Goal: Task Accomplishment & Management: Manage account settings

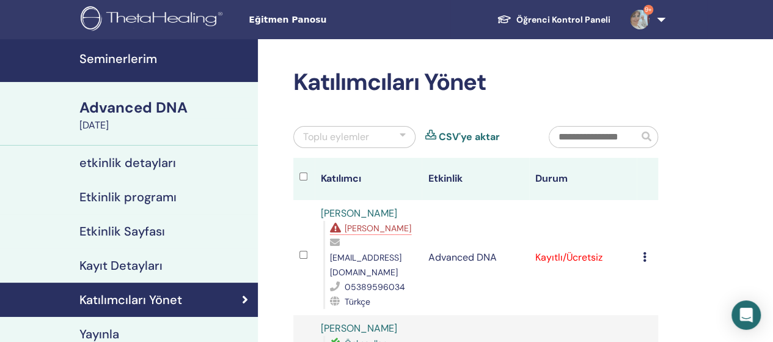
click at [133, 53] on h4 "Seminerlerim" at bounding box center [164, 58] width 171 height 15
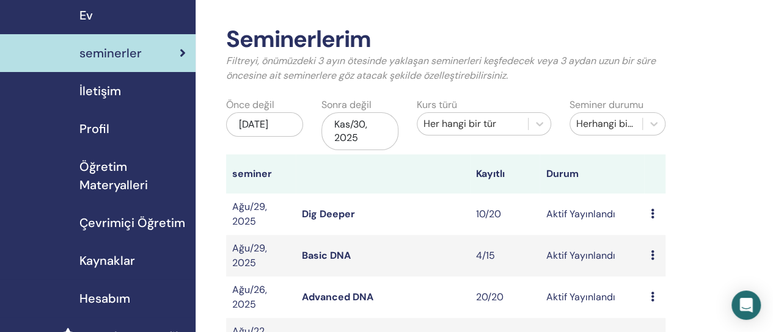
scroll to position [45, 0]
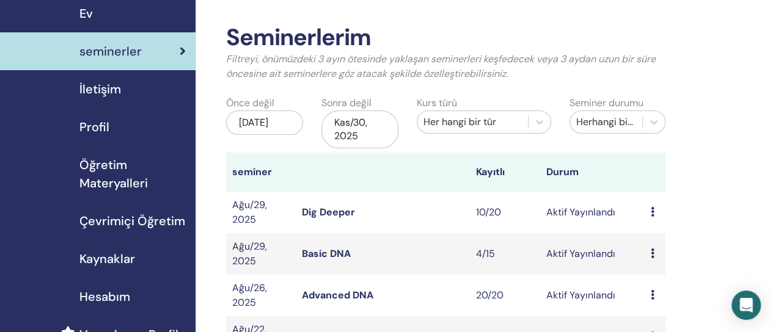
click at [336, 250] on link "Basic DNA" at bounding box center [326, 253] width 49 height 13
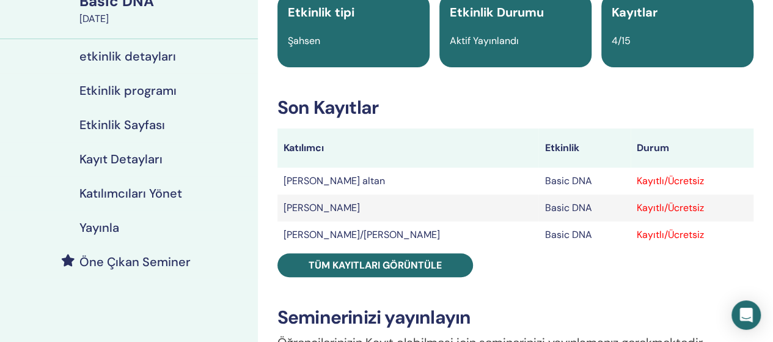
scroll to position [110, 0]
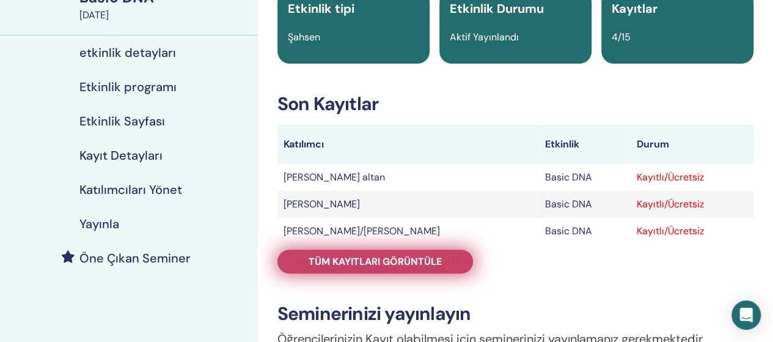
click at [436, 260] on span "Tüm kayıtları görüntüle" at bounding box center [375, 261] width 133 height 13
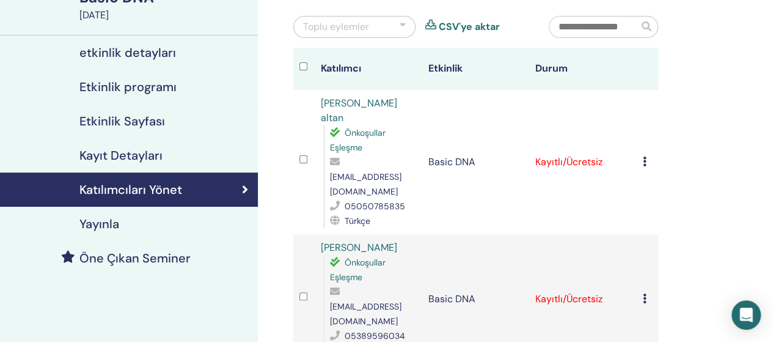
click at [643, 156] on icon at bounding box center [645, 161] width 4 height 10
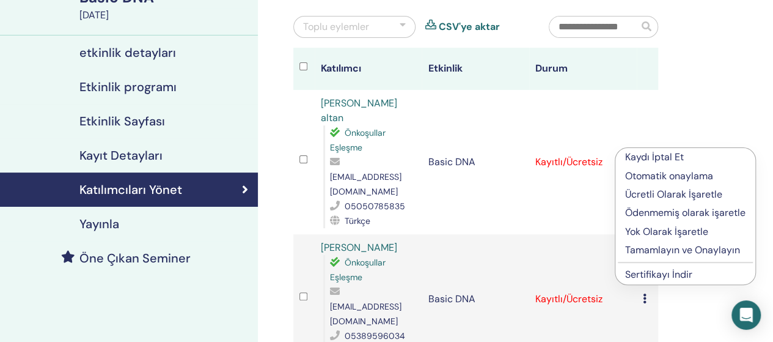
click at [636, 246] on p "Tamamlayın ve Onaylayın" at bounding box center [685, 250] width 120 height 15
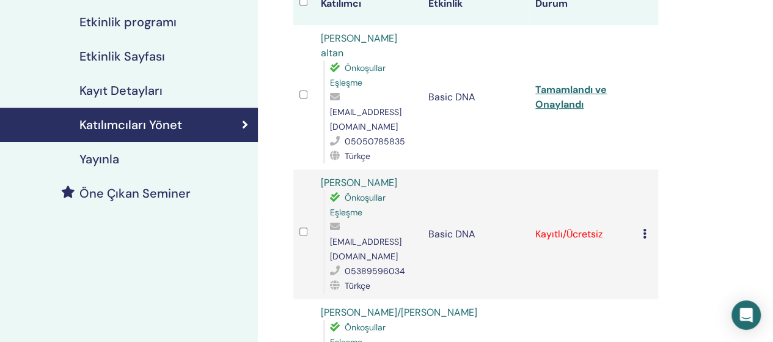
scroll to position [176, 0]
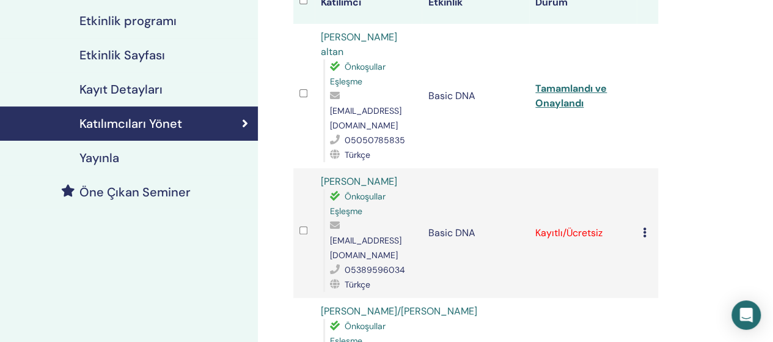
click at [643, 227] on icon at bounding box center [645, 232] width 4 height 10
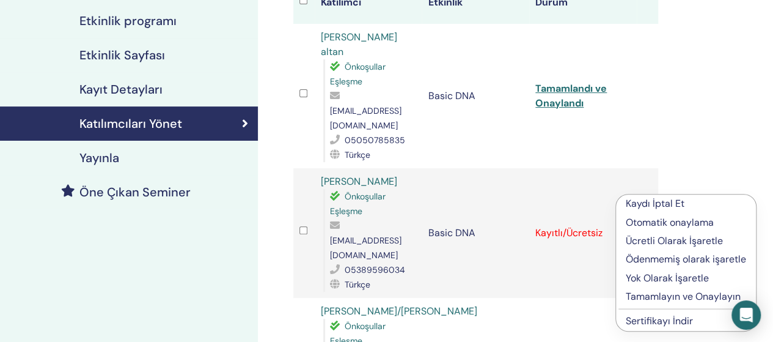
click at [642, 293] on p "Tamamlayın ve Onaylayın" at bounding box center [686, 296] width 120 height 15
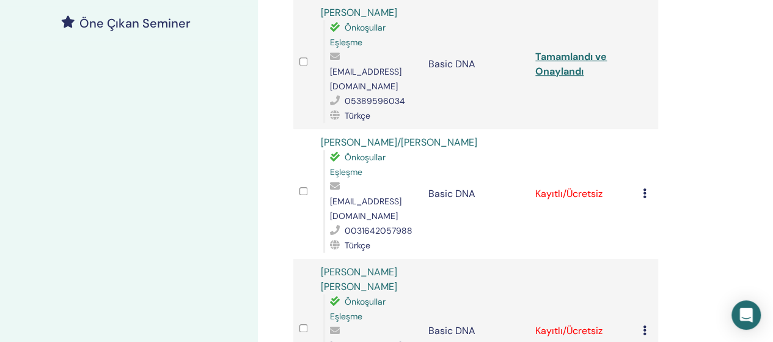
scroll to position [358, 0]
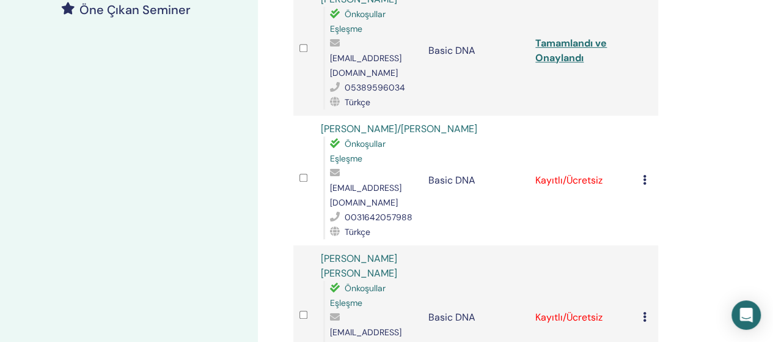
click at [646, 175] on icon at bounding box center [645, 180] width 4 height 10
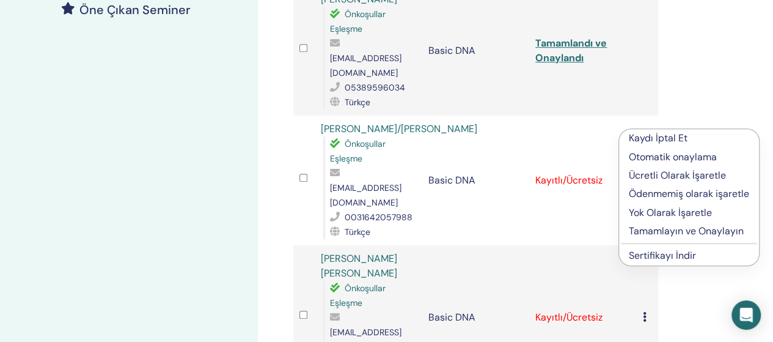
click at [657, 230] on p "Tamamlayın ve Onaylayın" at bounding box center [689, 231] width 120 height 15
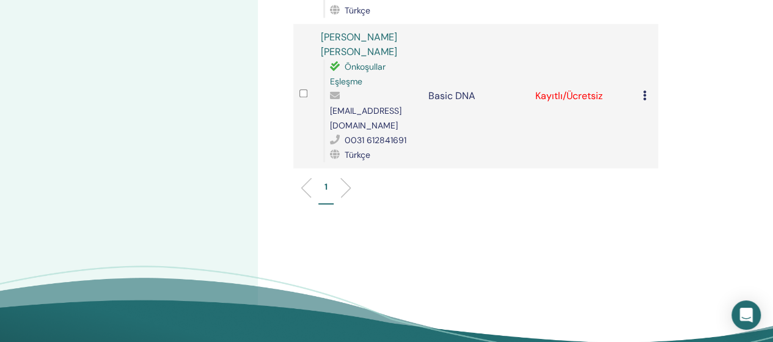
scroll to position [435, 0]
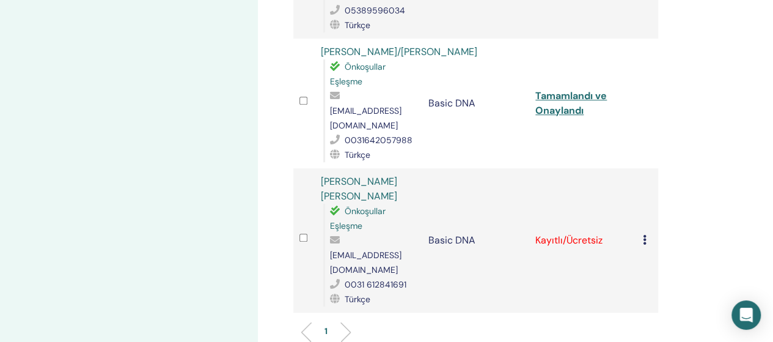
click at [640, 168] on td "Kaydı İptal Et Otomatik onaylama Ücretli Olarak İşaretle Ödenmemiş olarak işare…" at bounding box center [647, 240] width 21 height 144
click at [645, 235] on icon at bounding box center [645, 240] width 4 height 10
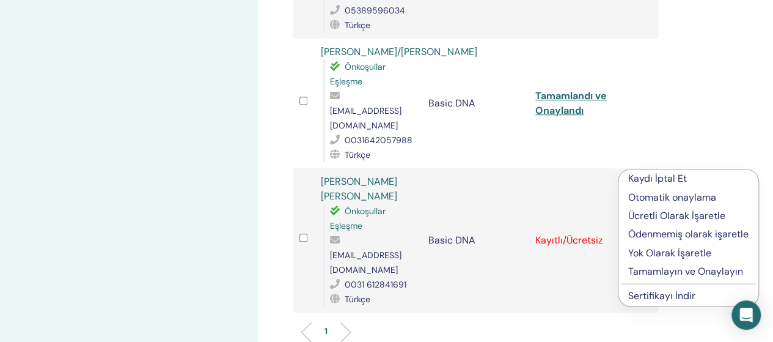
click at [648, 268] on p "Tamamlayın ve Onaylayın" at bounding box center [688, 271] width 120 height 15
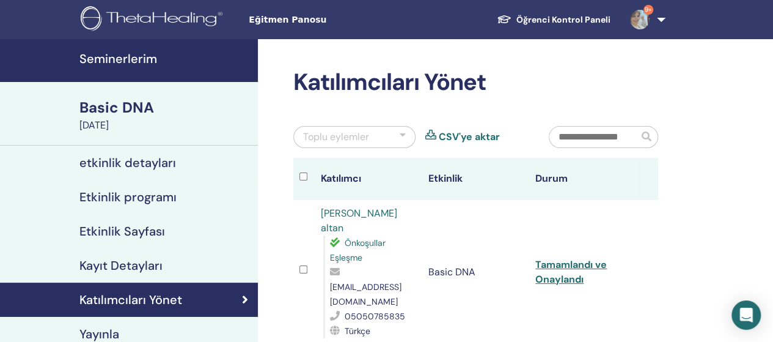
click at [475, 310] on td "Basic DNA" at bounding box center [476, 272] width 108 height 144
click at [475, 309] on td "Basic DNA" at bounding box center [476, 272] width 108 height 144
click at [475, 310] on td "Basic DNA" at bounding box center [476, 272] width 108 height 144
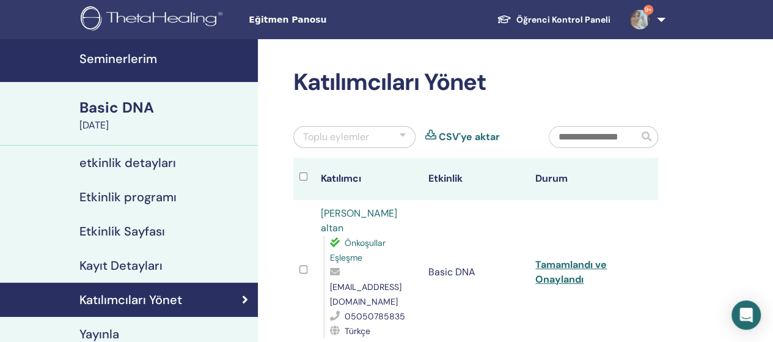
click at [138, 53] on h4 "Seminerlerim" at bounding box center [164, 58] width 171 height 15
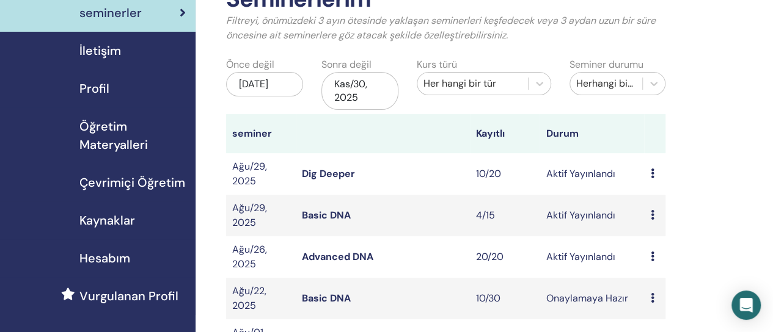
scroll to position [87, 0]
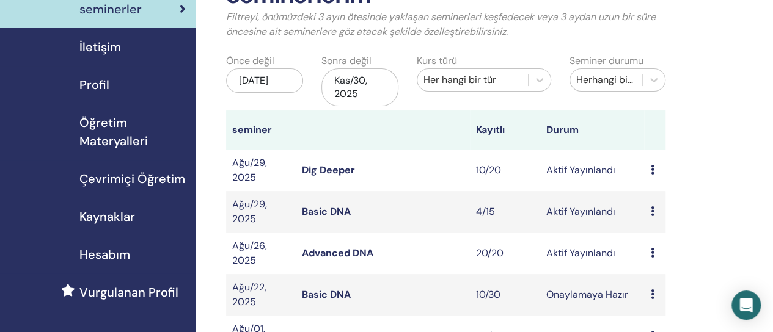
click at [345, 254] on link "Advanced DNA" at bounding box center [337, 253] width 71 height 13
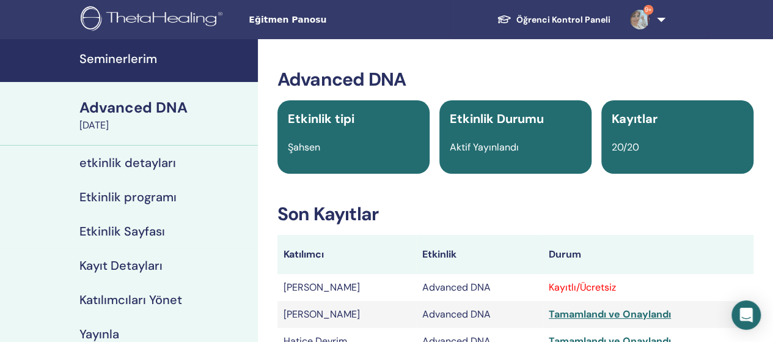
click at [583, 282] on div "Kayıtlı/Ücretsiz" at bounding box center [648, 287] width 199 height 15
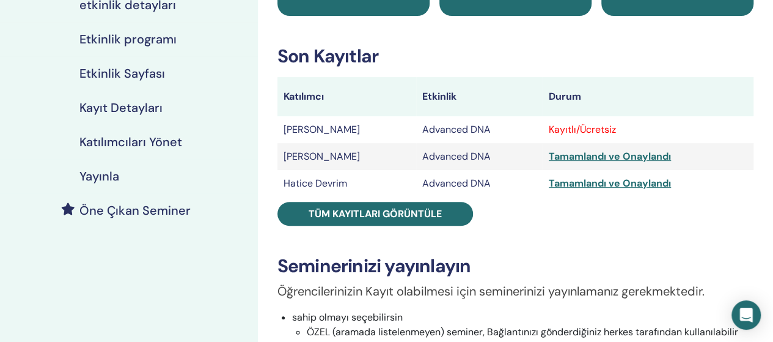
scroll to position [159, 0]
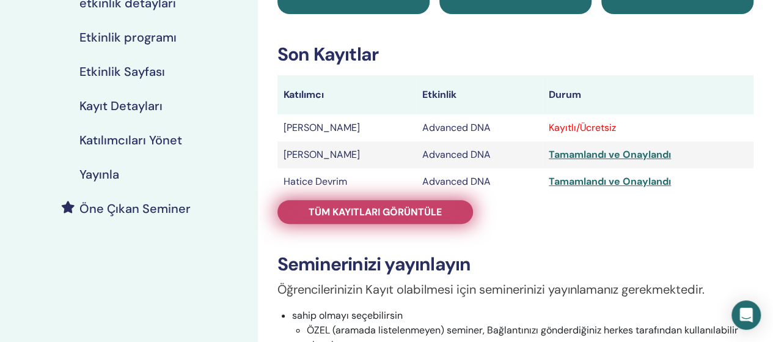
click at [414, 203] on link "Tüm kayıtları görüntüle" at bounding box center [375, 212] width 196 height 24
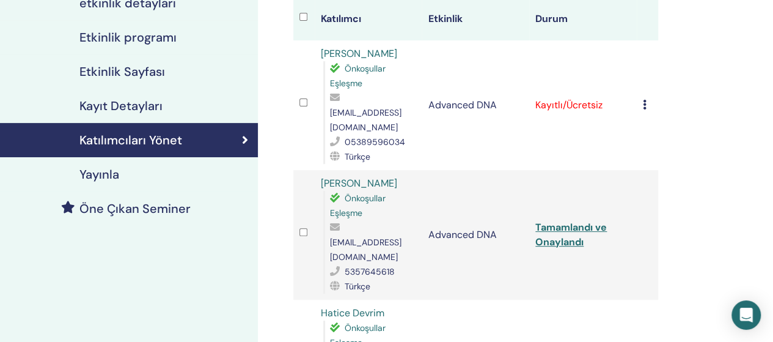
click at [643, 100] on icon at bounding box center [645, 105] width 4 height 10
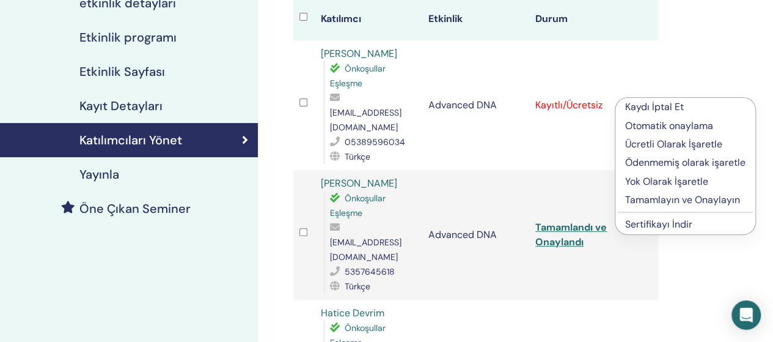
click at [664, 197] on p "Tamamlayın ve Onaylayın" at bounding box center [685, 199] width 120 height 15
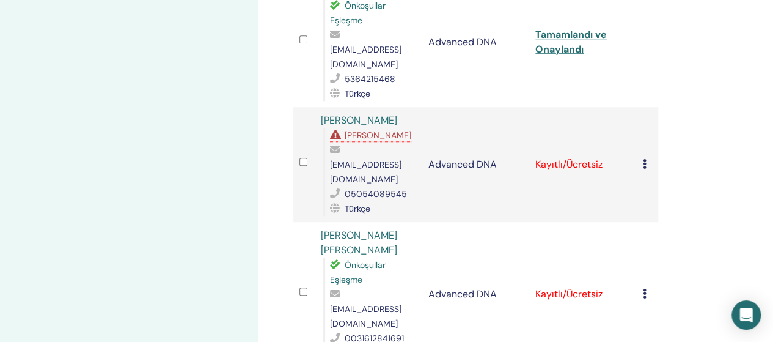
scroll to position [485, 0]
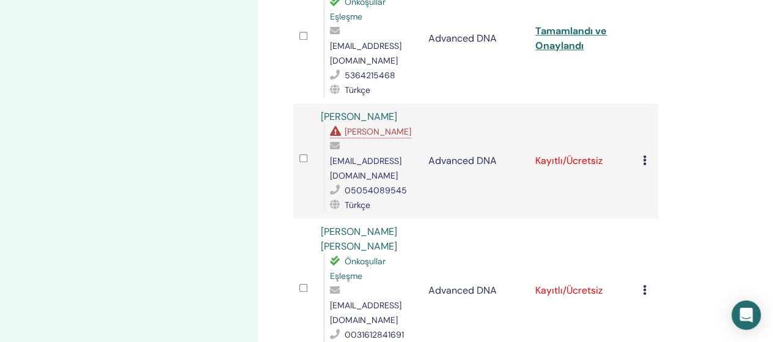
click at [643, 285] on icon at bounding box center [645, 290] width 4 height 10
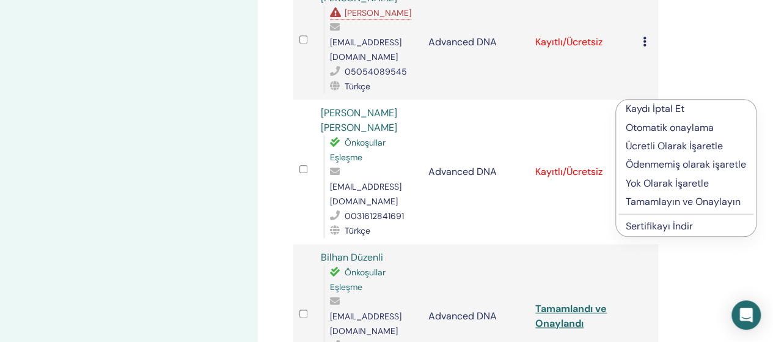
scroll to position [606, 0]
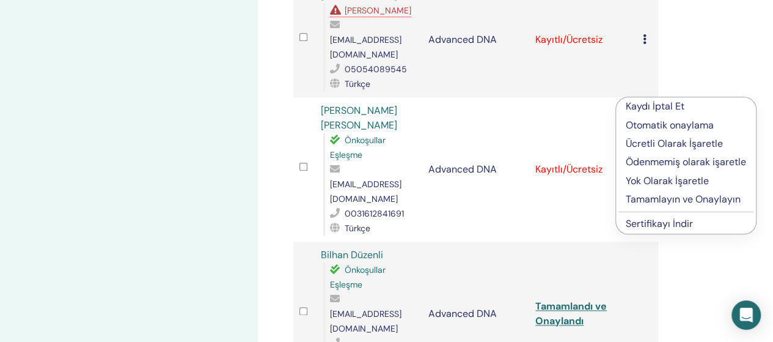
click at [666, 199] on p "Tamamlayın ve Onaylayın" at bounding box center [686, 199] width 120 height 15
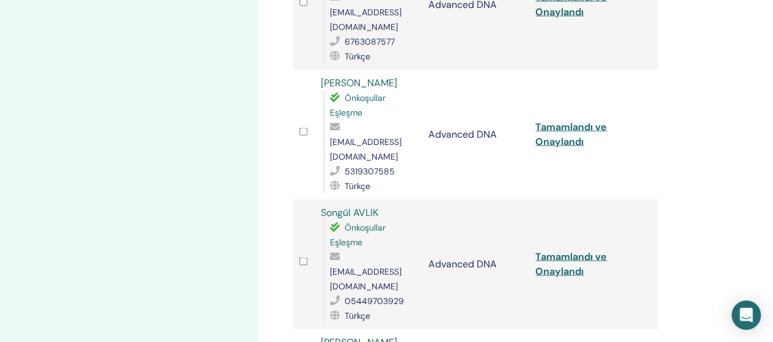
scroll to position [1173, 0]
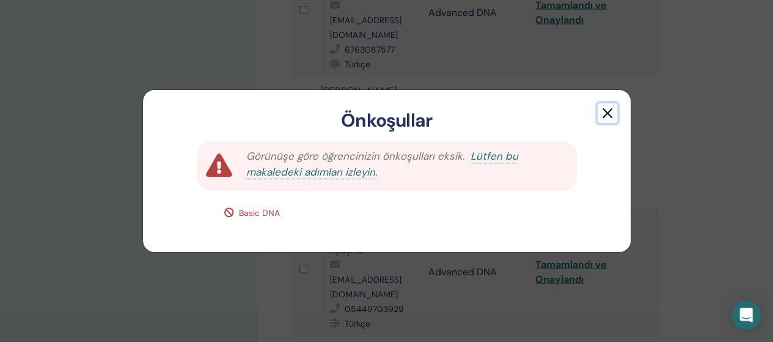
click at [603, 114] on button "button" at bounding box center [608, 113] width 20 height 20
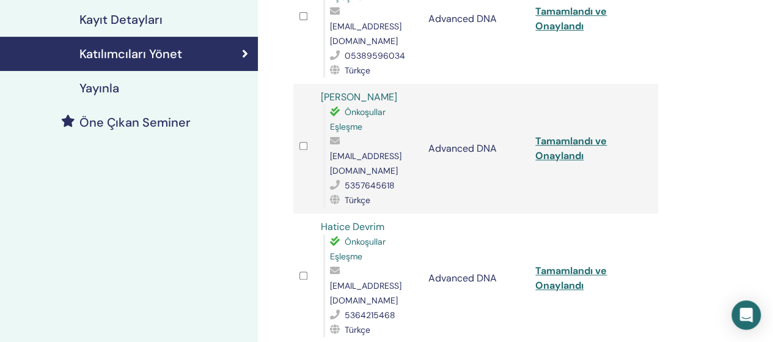
scroll to position [0, 0]
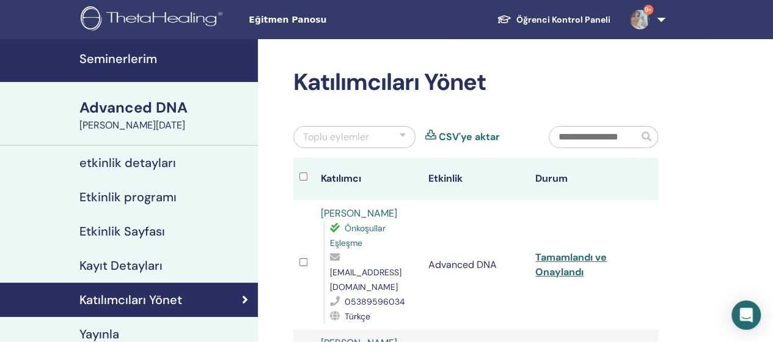
click at [144, 60] on h4 "Seminerlerim" at bounding box center [164, 58] width 171 height 15
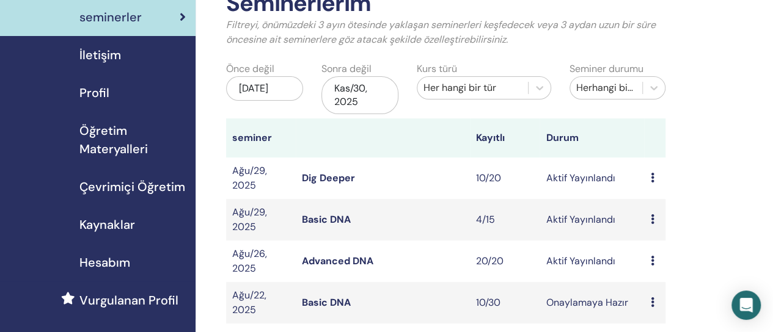
scroll to position [82, 0]
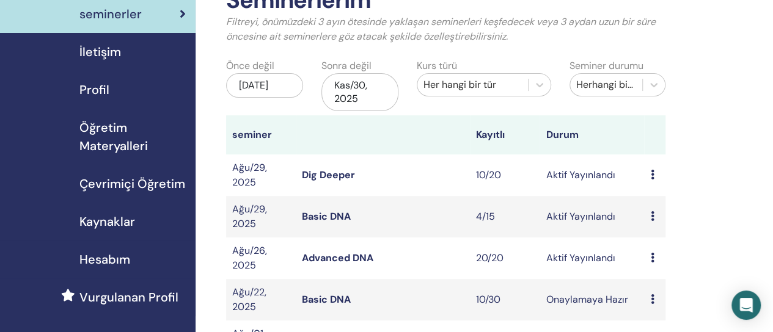
click at [335, 172] on link "Dig Deeper" at bounding box center [328, 175] width 53 height 13
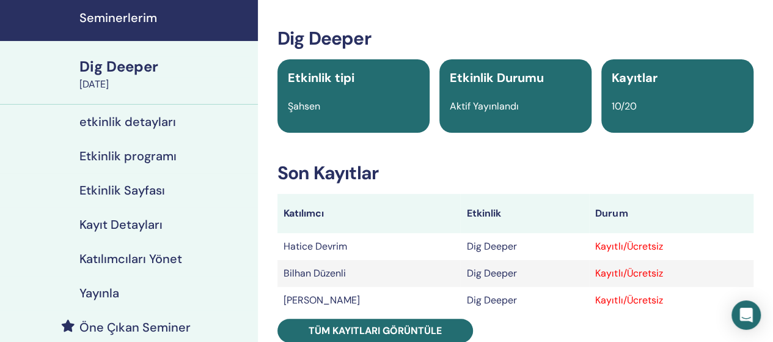
scroll to position [122, 0]
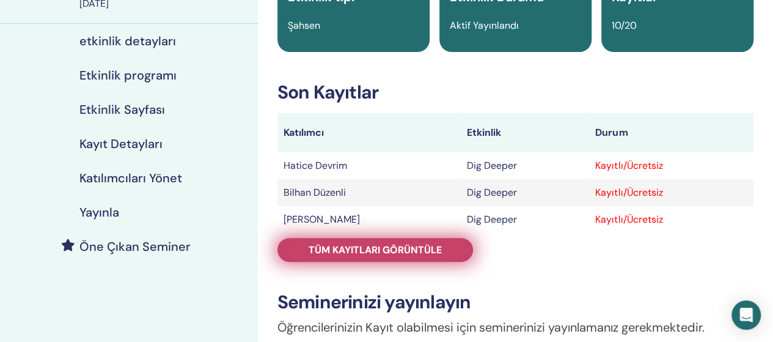
click at [399, 249] on span "Tüm kayıtları görüntüle" at bounding box center [375, 249] width 133 height 13
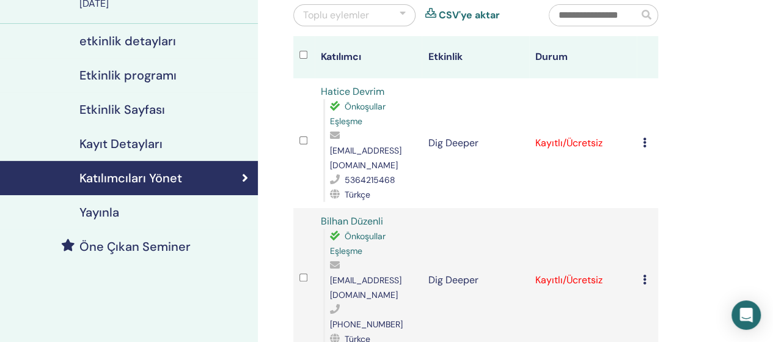
click at [643, 137] on icon at bounding box center [645, 142] width 4 height 10
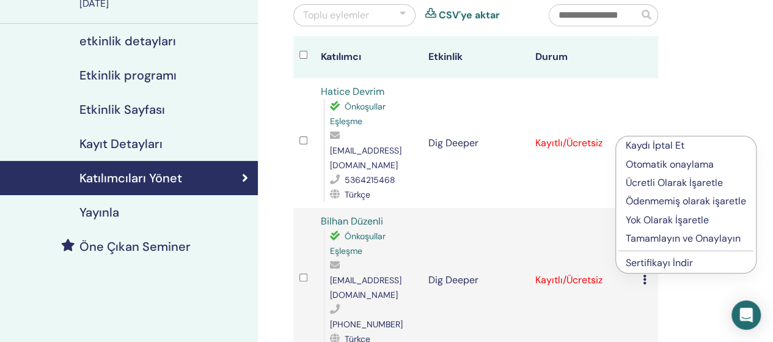
click at [644, 233] on p "Tamamlayın ve Onaylayın" at bounding box center [686, 238] width 120 height 15
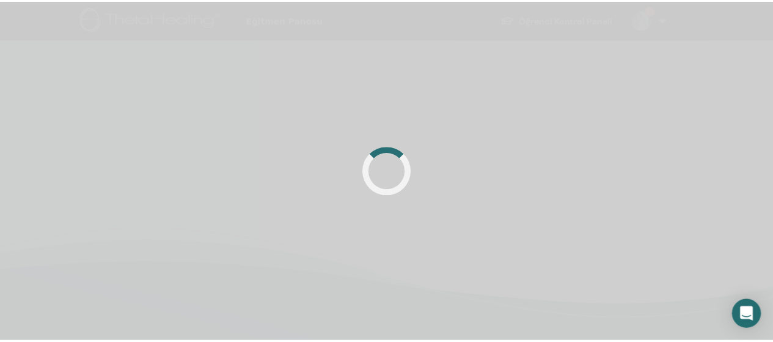
scroll to position [122, 0]
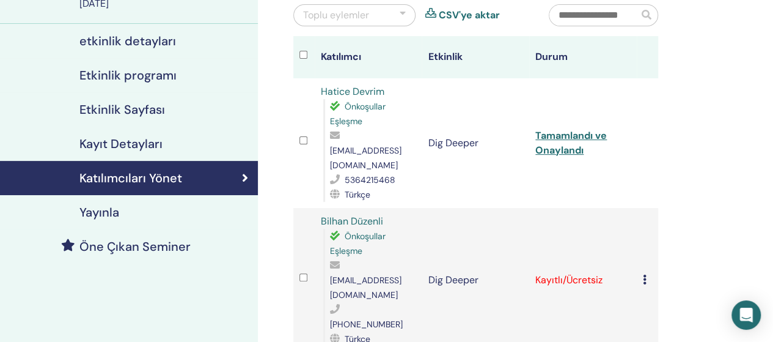
click at [646, 272] on div "Kaydı İptal Et Otomatik onaylama Ücretli Olarak İşaretle Ödenmemiş olarak işare…" at bounding box center [647, 279] width 9 height 15
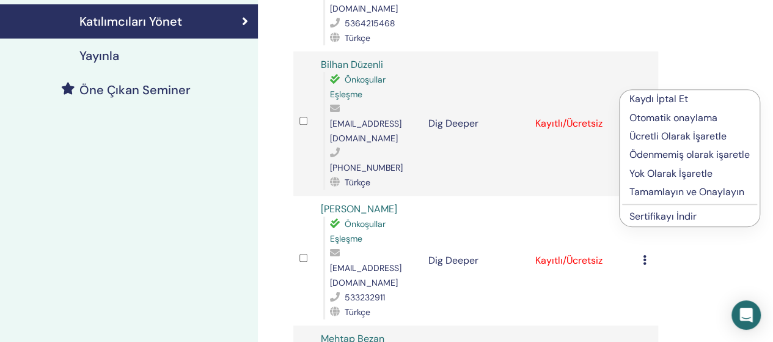
scroll to position [280, 0]
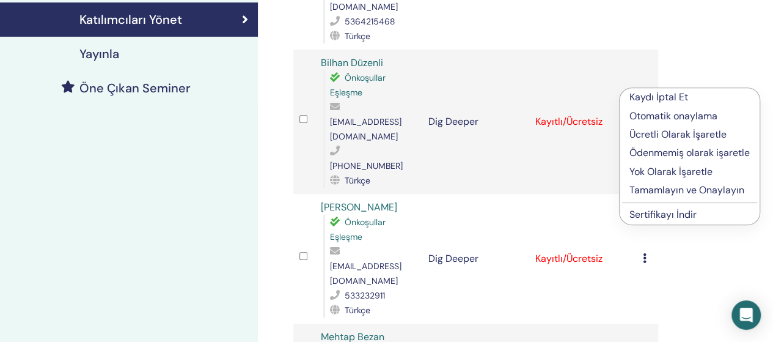
click at [664, 191] on p "Tamamlayın ve Onaylayın" at bounding box center [689, 190] width 120 height 15
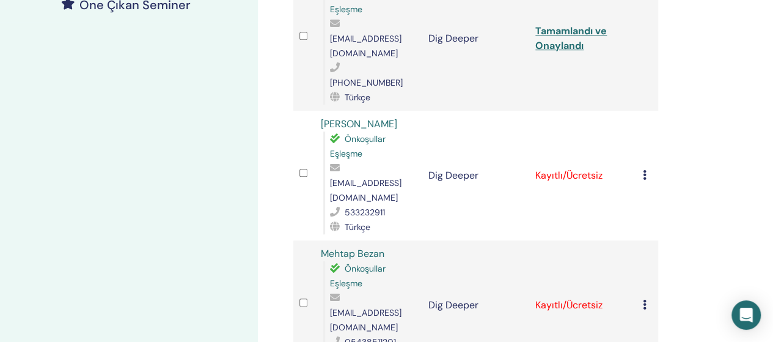
scroll to position [365, 0]
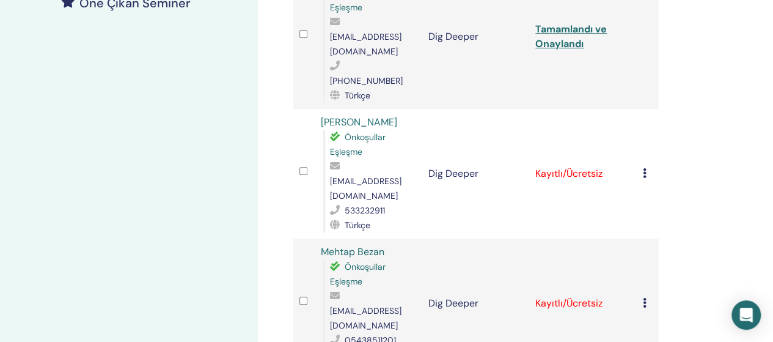
click at [644, 168] on icon at bounding box center [645, 173] width 4 height 10
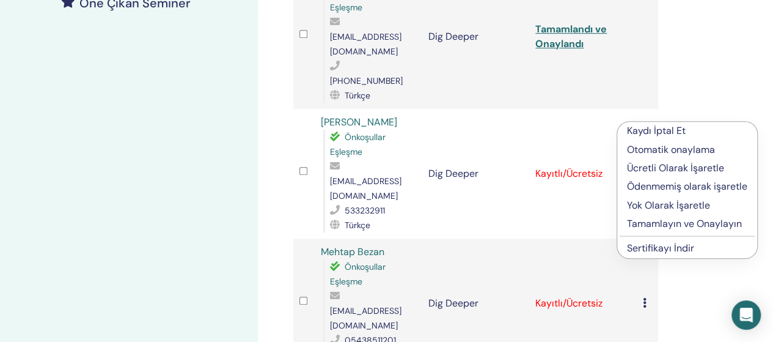
click at [662, 222] on p "Tamamlayın ve Onaylayın" at bounding box center [687, 223] width 120 height 15
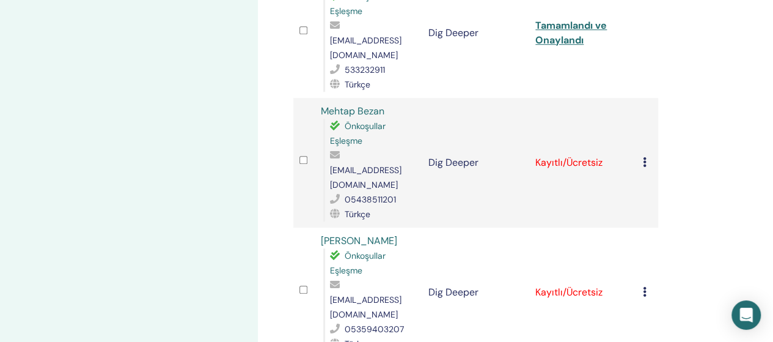
scroll to position [506, 0]
click at [644, 156] on icon at bounding box center [645, 161] width 4 height 10
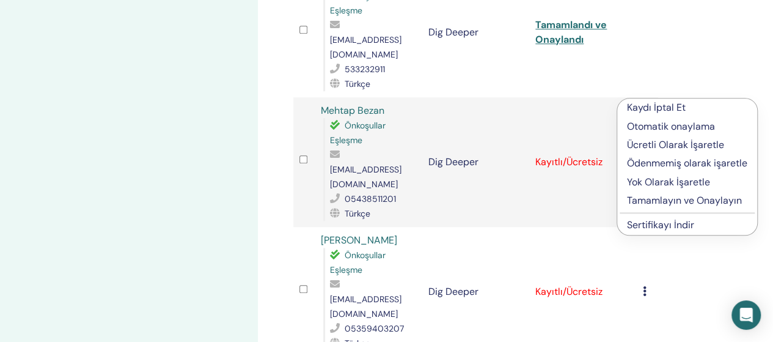
click at [660, 198] on p "Tamamlayın ve Onaylayın" at bounding box center [687, 200] width 120 height 15
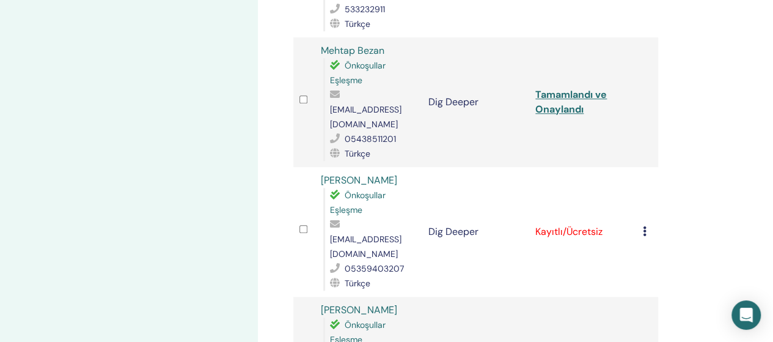
scroll to position [573, 0]
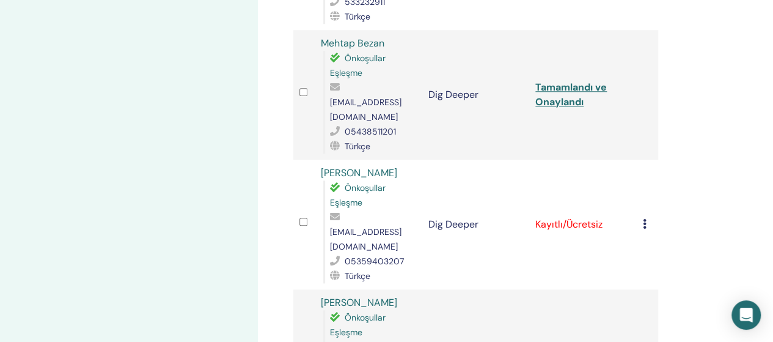
click at [644, 219] on icon at bounding box center [645, 224] width 4 height 10
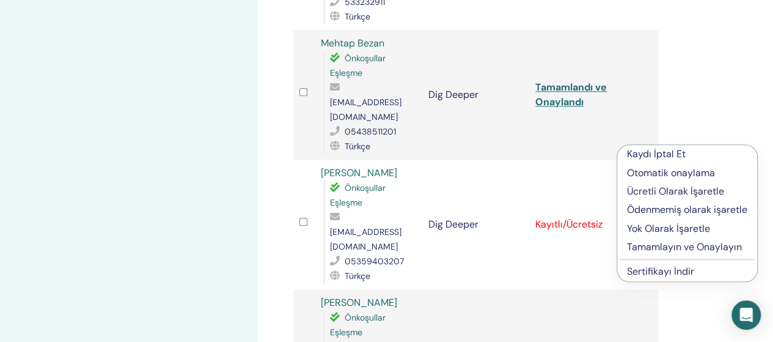
click at [662, 245] on p "Tamamlayın ve Onaylayın" at bounding box center [687, 247] width 120 height 15
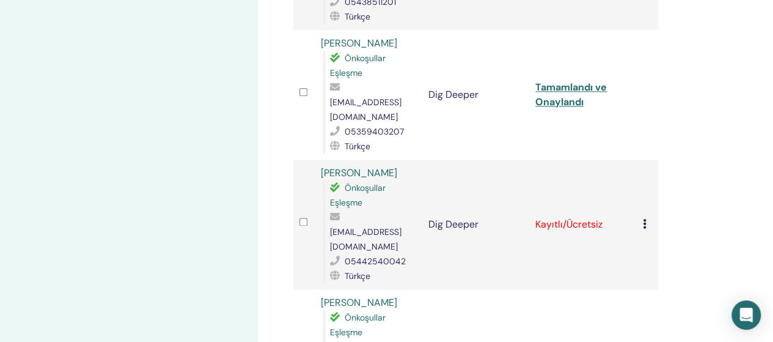
scroll to position [700, 0]
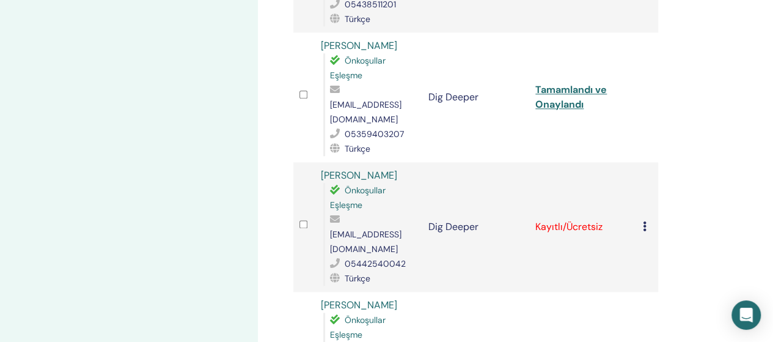
click at [646, 221] on icon at bounding box center [645, 226] width 4 height 10
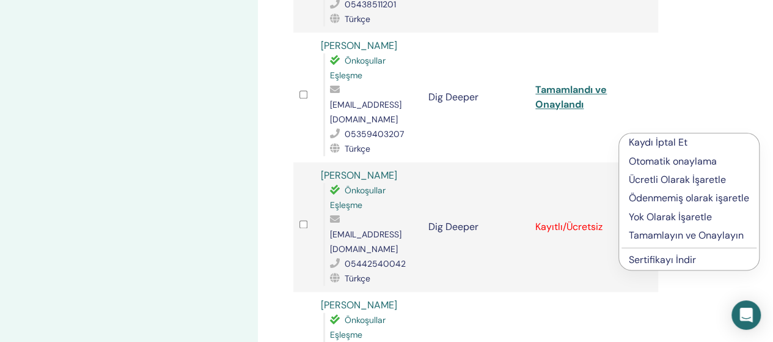
click at [648, 231] on p "Tamamlayın ve Onaylayın" at bounding box center [689, 235] width 120 height 15
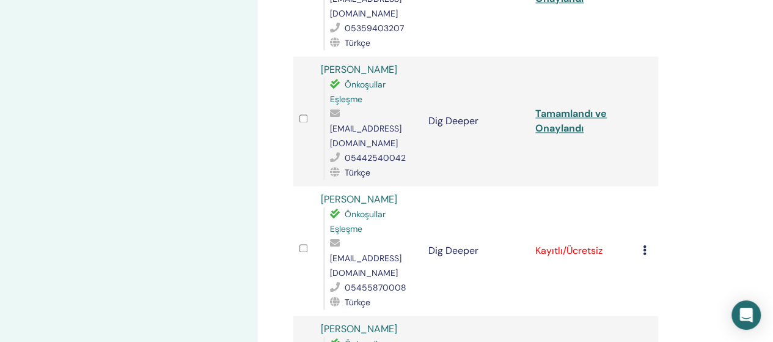
scroll to position [804, 0]
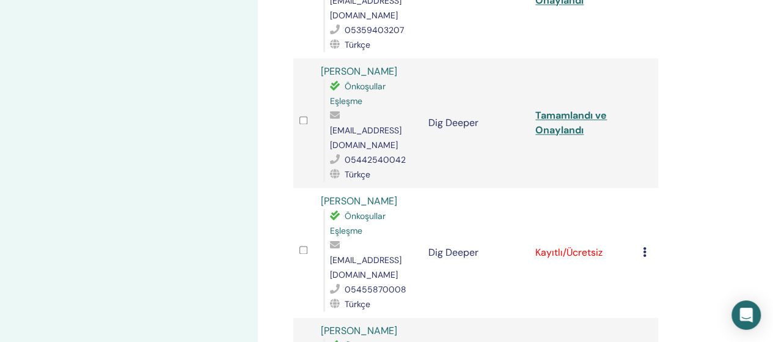
click at [646, 247] on icon at bounding box center [645, 252] width 4 height 10
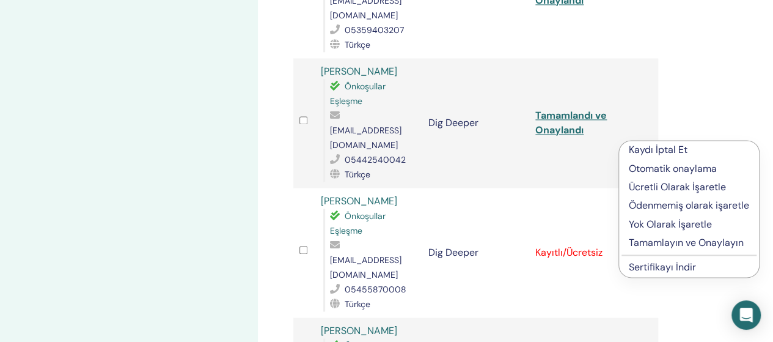
click at [648, 243] on p "Tamamlayın ve Onaylayın" at bounding box center [689, 242] width 120 height 15
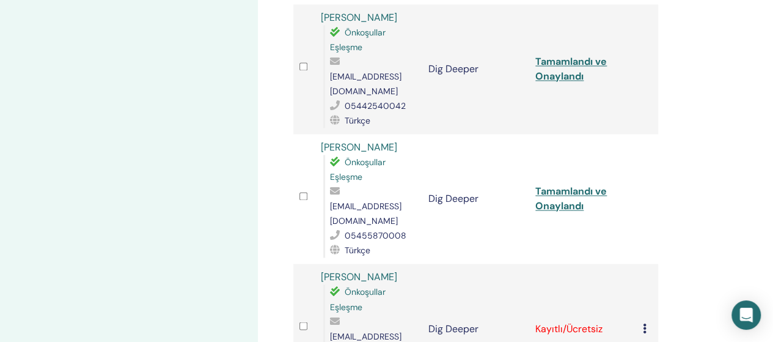
scroll to position [863, 0]
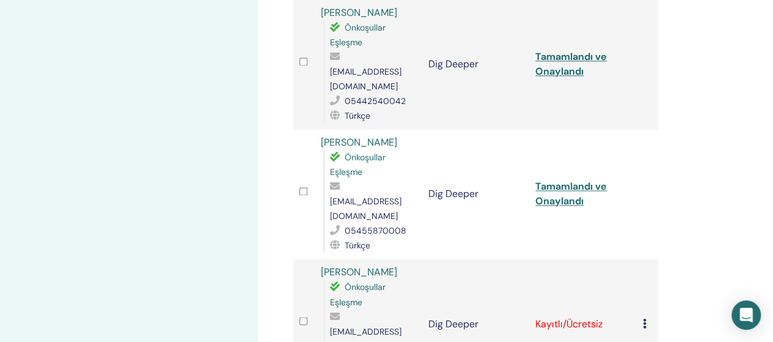
click at [644, 318] on icon at bounding box center [645, 323] width 4 height 10
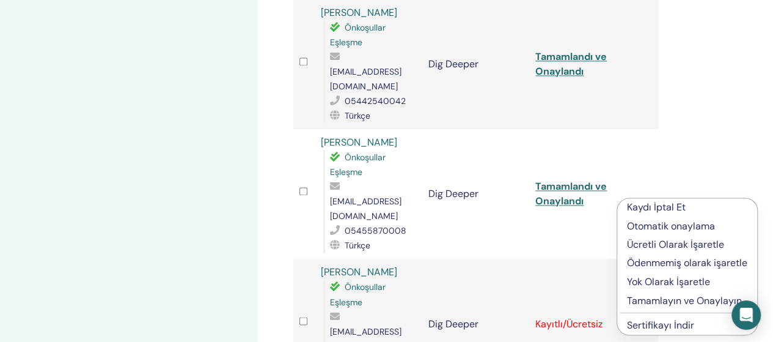
click at [649, 301] on p "Tamamlayın ve Onaylayın" at bounding box center [687, 300] width 120 height 15
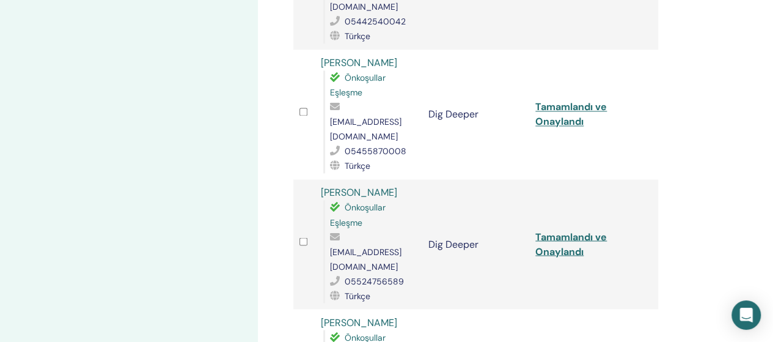
scroll to position [943, 0]
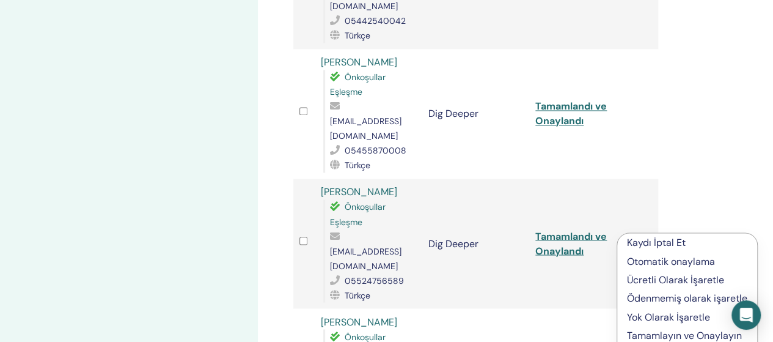
click at [651, 334] on p "Tamamlayın ve Onaylayın" at bounding box center [687, 334] width 120 height 15
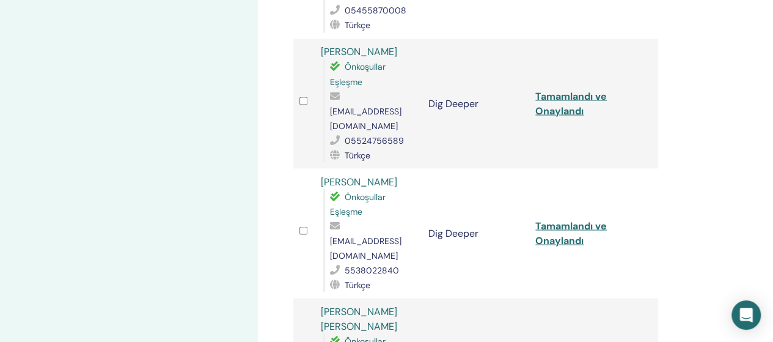
scroll to position [1077, 0]
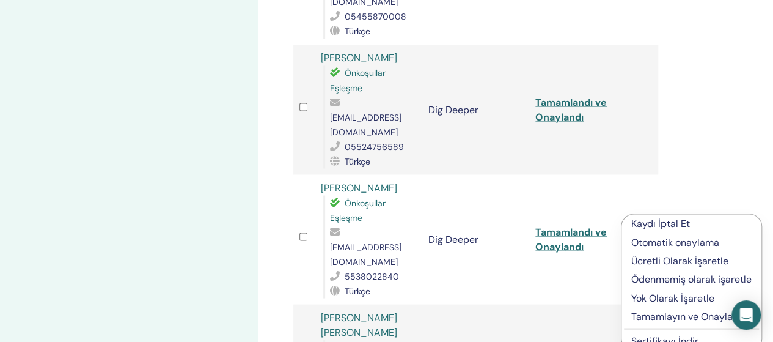
click at [653, 315] on p "Tamamlayın ve Onaylayın" at bounding box center [691, 316] width 120 height 15
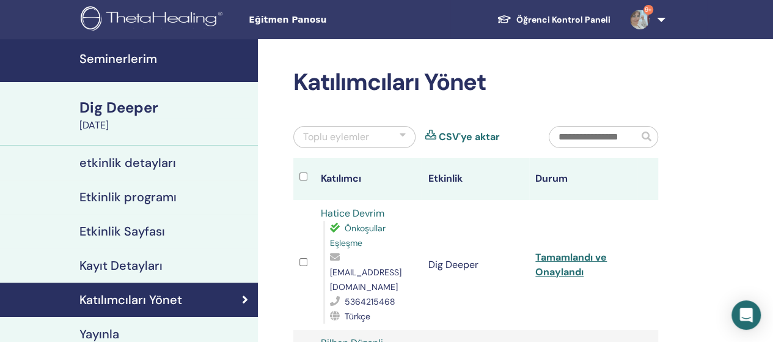
click at [166, 66] on link "Seminerlerim" at bounding box center [129, 60] width 258 height 43
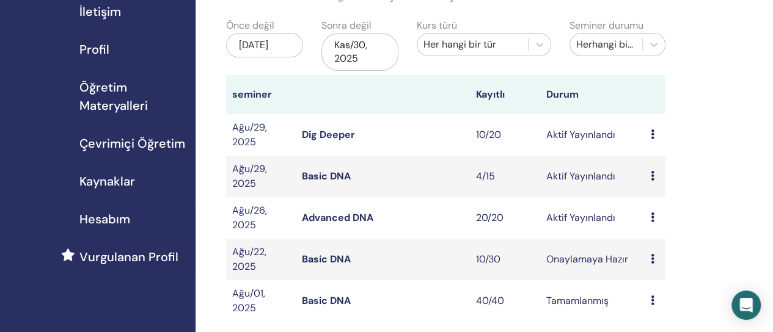
scroll to position [123, 0]
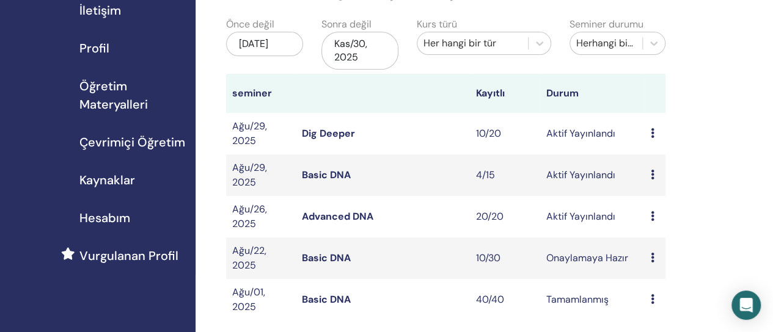
click at [326, 260] on link "Basic DNA" at bounding box center [326, 258] width 49 height 13
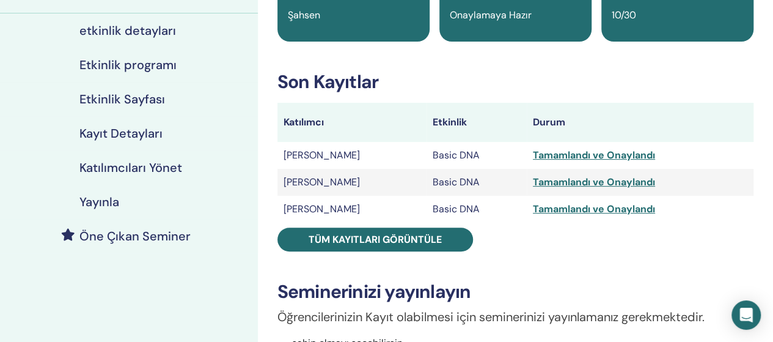
scroll to position [133, 0]
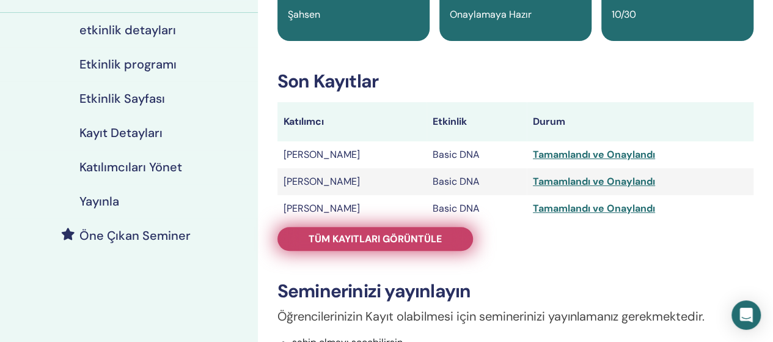
click at [420, 236] on span "Tüm kayıtları görüntüle" at bounding box center [375, 238] width 133 height 13
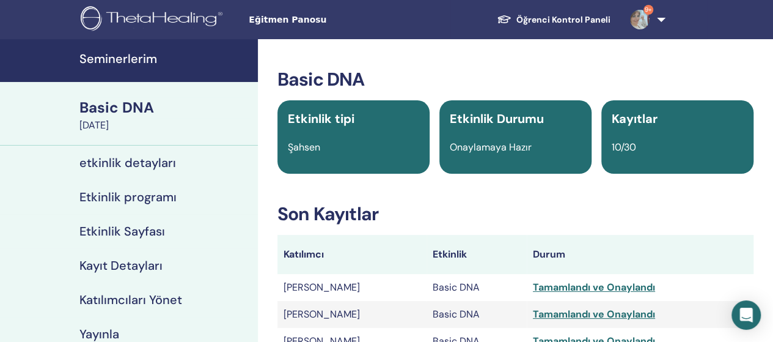
click at [133, 72] on link "Seminerlerim" at bounding box center [129, 60] width 258 height 43
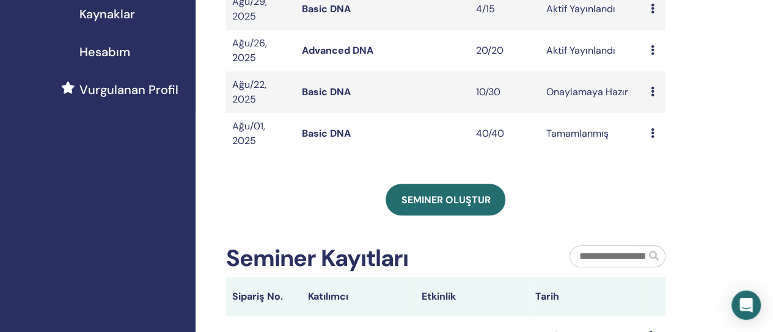
scroll to position [275, 0]
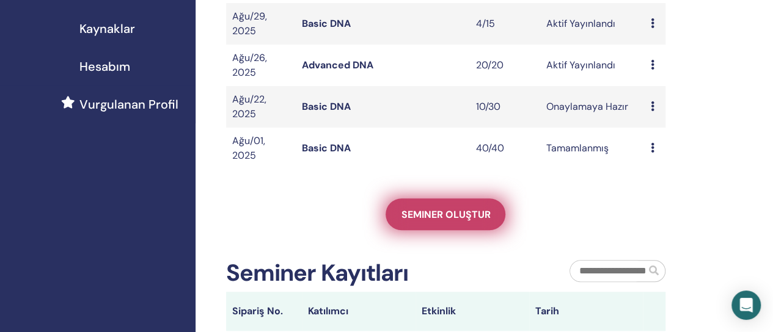
click at [439, 213] on span "Seminer oluştur" at bounding box center [445, 214] width 89 height 13
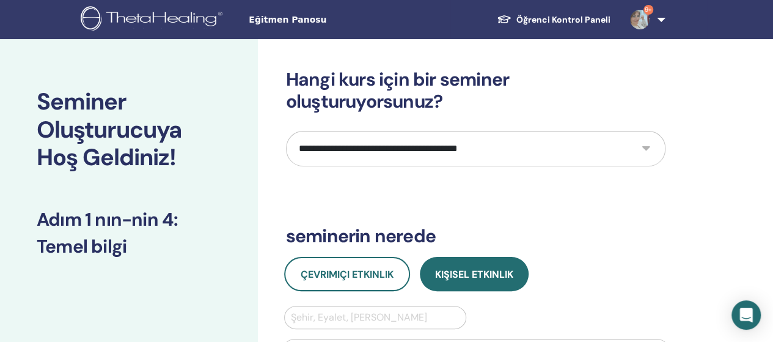
click at [420, 141] on select "**********" at bounding box center [475, 148] width 379 height 35
select select "*"
click at [286, 131] on select "**********" at bounding box center [475, 148] width 379 height 35
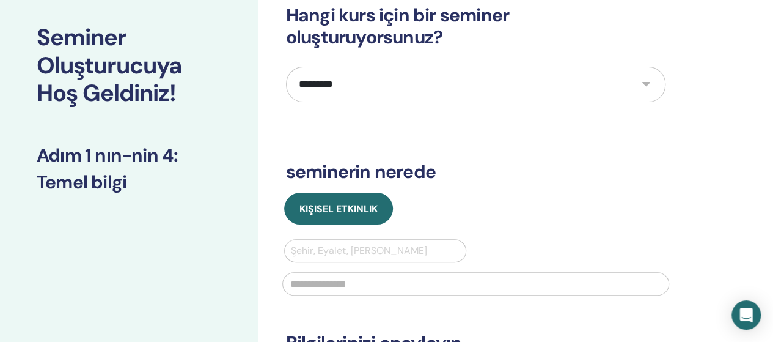
scroll to position [65, 0]
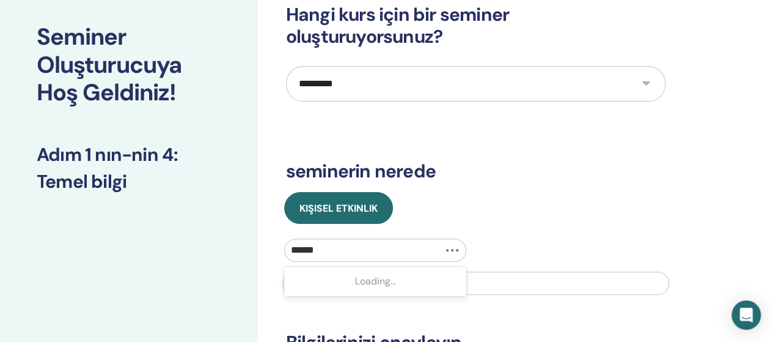
type input "*******"
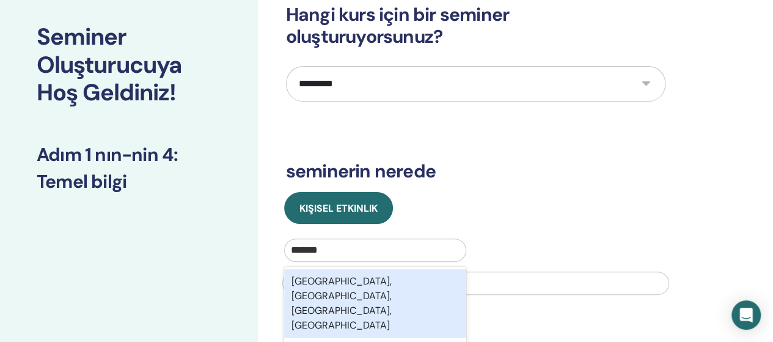
click at [415, 283] on div "Antalya, Muratpaşa, Antalya, TUR" at bounding box center [375, 303] width 183 height 68
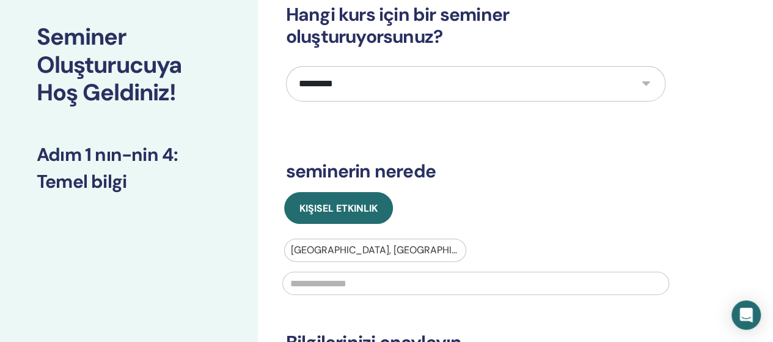
click at [442, 283] on input "text" at bounding box center [475, 282] width 387 height 23
type input "****"
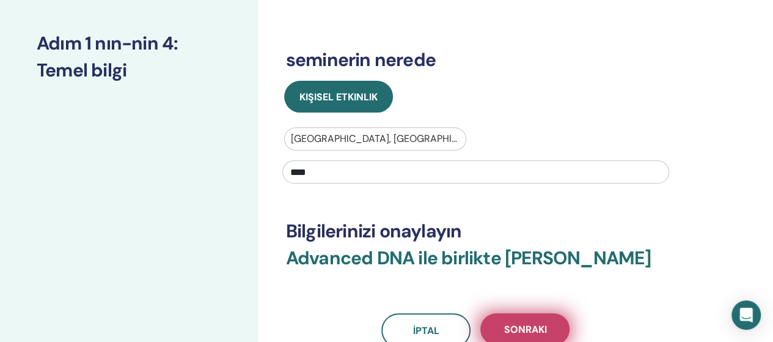
click at [534, 326] on span "Sonraki" at bounding box center [524, 329] width 43 height 13
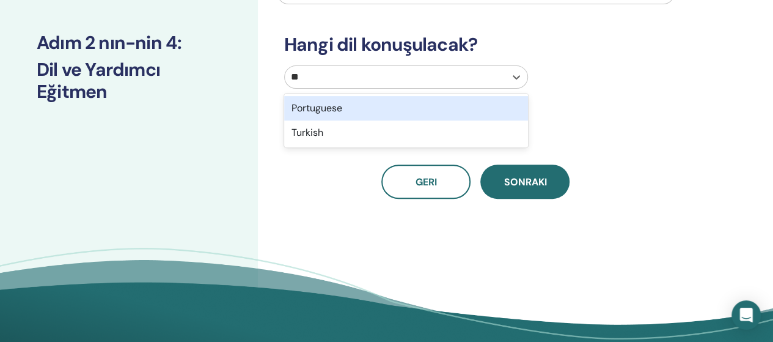
type input "***"
click at [309, 111] on div "Turkish" at bounding box center [406, 108] width 244 height 24
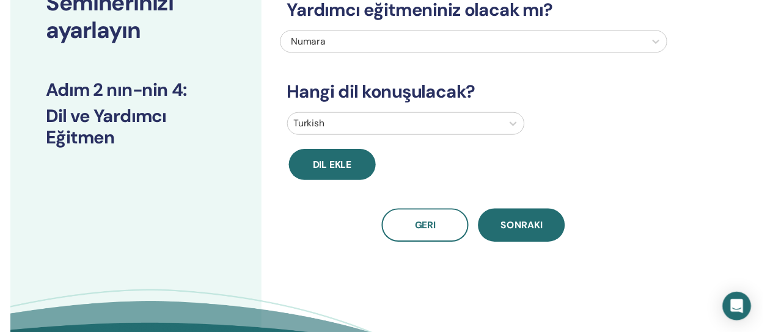
scroll to position [101, 0]
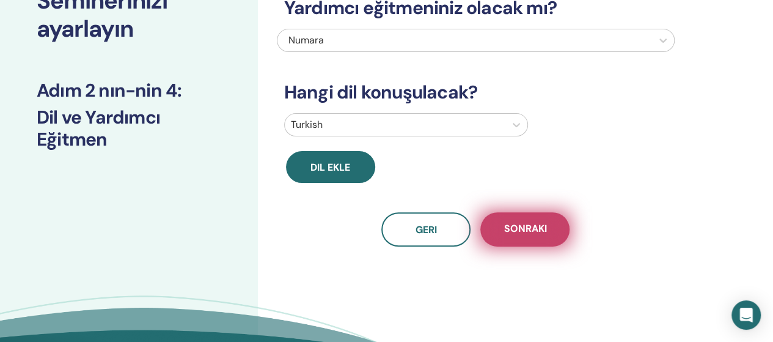
click at [533, 222] on span "Sonraki" at bounding box center [524, 229] width 43 height 15
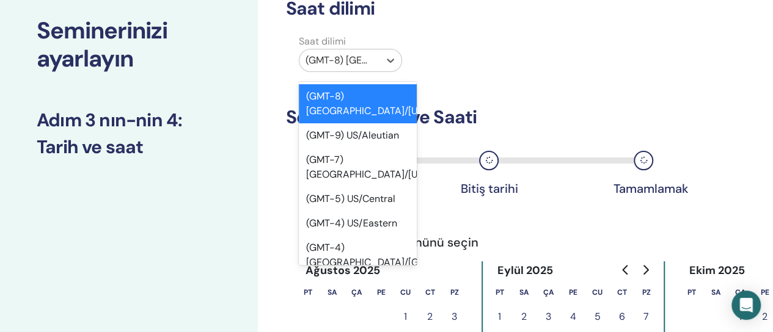
scroll to position [57, 0]
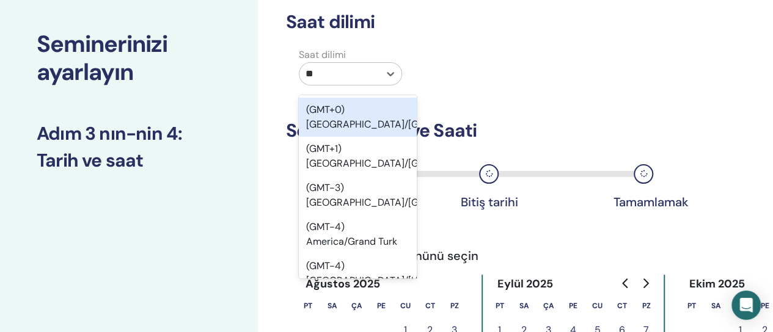
type input "***"
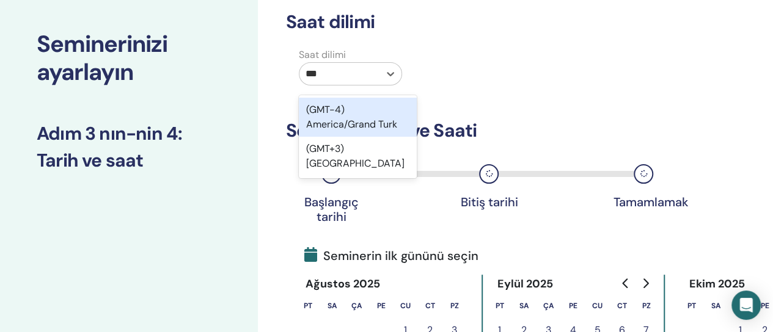
click at [364, 154] on div "(GMT+3) Turkey" at bounding box center [358, 156] width 118 height 39
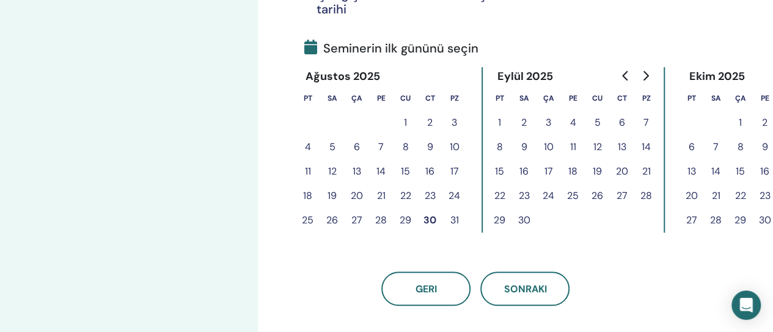
scroll to position [294, 0]
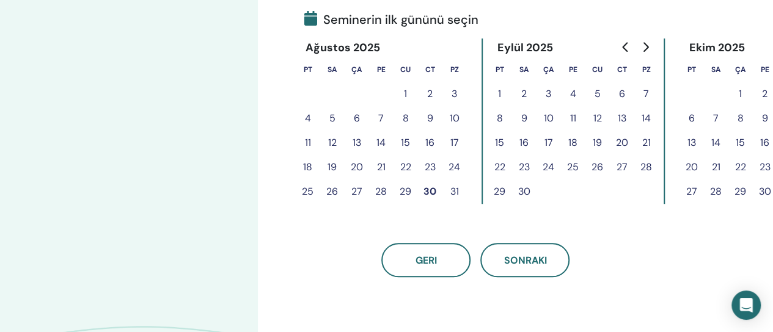
click at [426, 199] on button "30" at bounding box center [430, 192] width 24 height 24
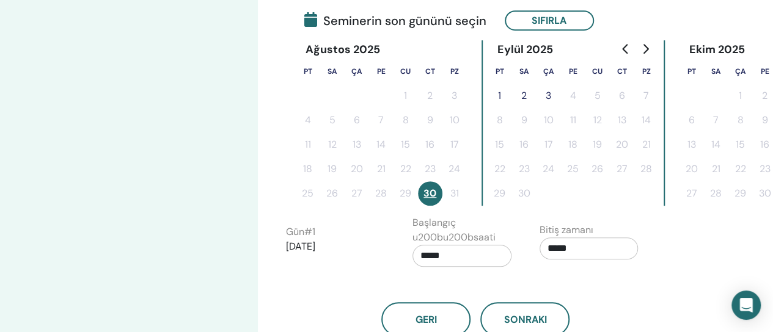
click at [499, 95] on button "1" at bounding box center [500, 96] width 24 height 24
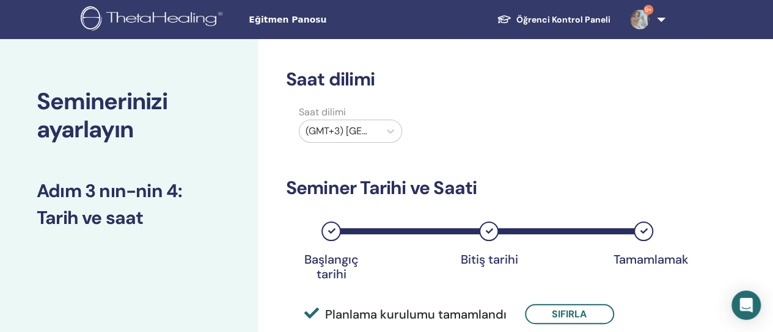
scroll to position [0, 0]
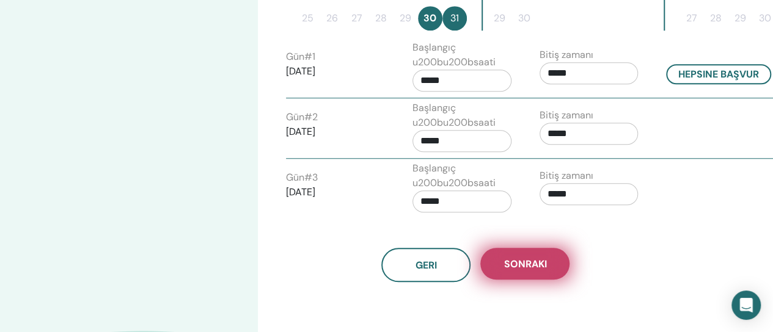
click at [532, 262] on span "Sonraki" at bounding box center [524, 264] width 43 height 13
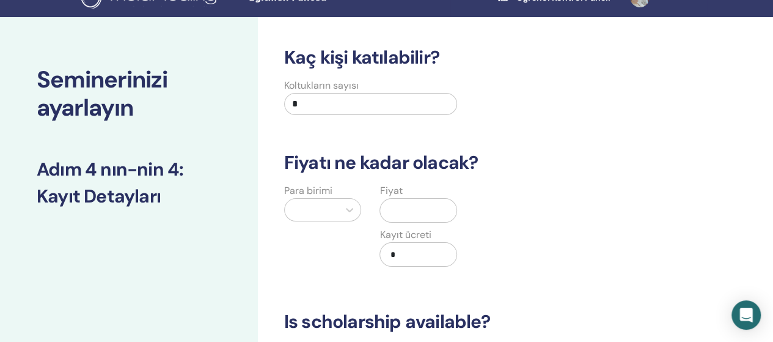
scroll to position [21, 0]
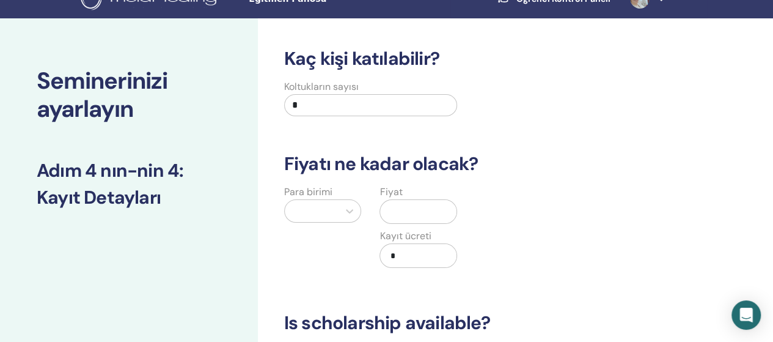
click at [430, 108] on input "*" at bounding box center [371, 105] width 174 height 22
type input "**"
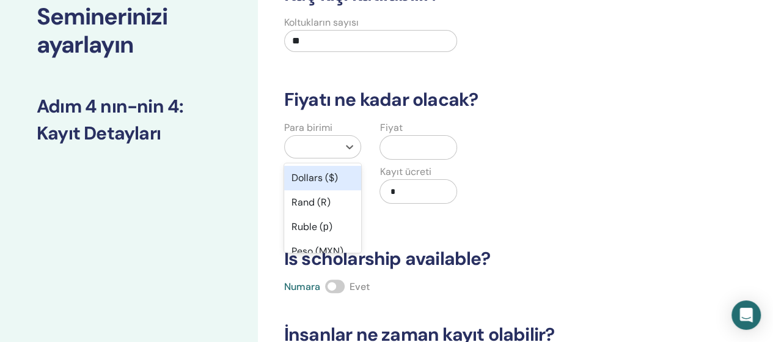
scroll to position [94, 0]
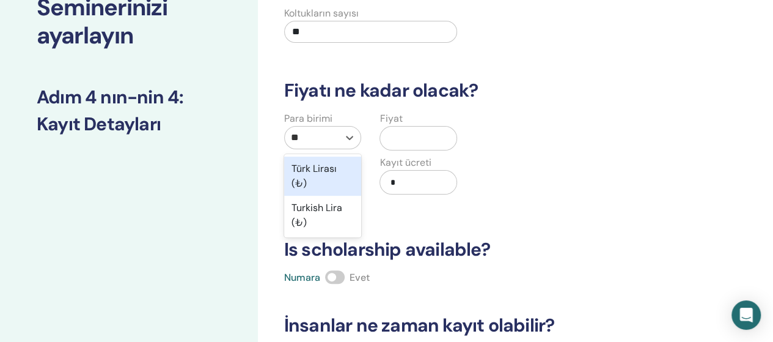
type input "***"
click at [332, 222] on div "Turkish Lira (₺)" at bounding box center [323, 215] width 78 height 39
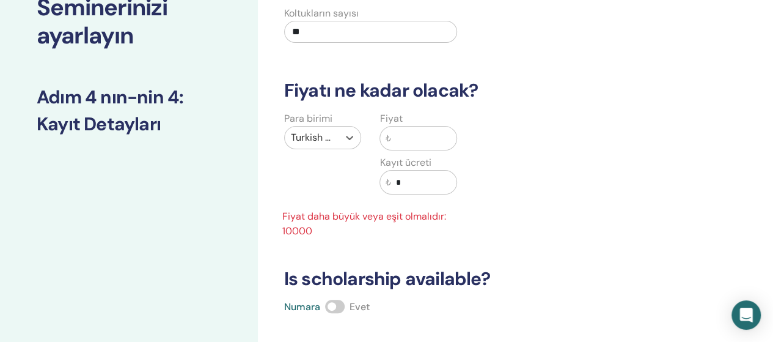
click at [422, 139] on input "text" at bounding box center [423, 137] width 66 height 23
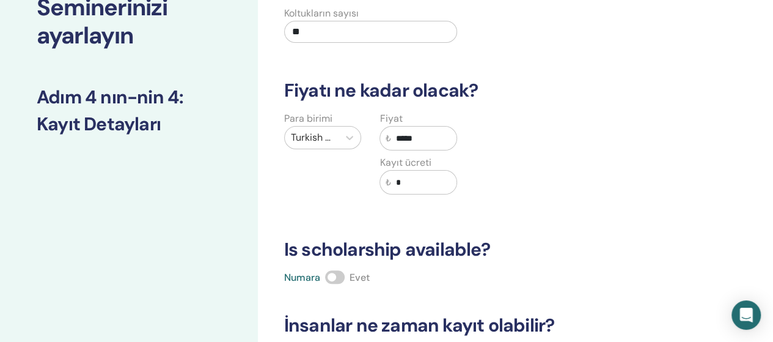
type input "*****"
click at [420, 178] on input "*" at bounding box center [423, 181] width 66 height 23
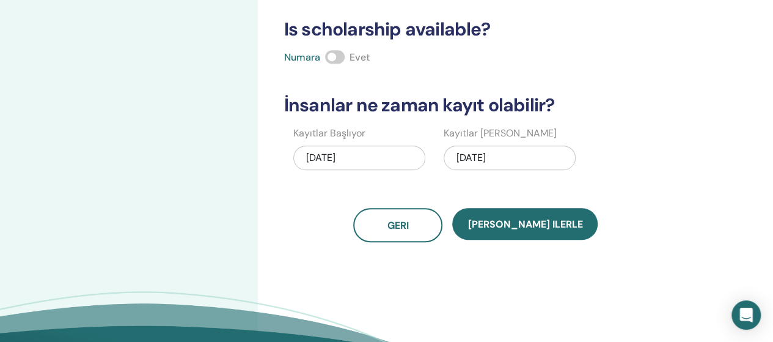
scroll to position [329, 0]
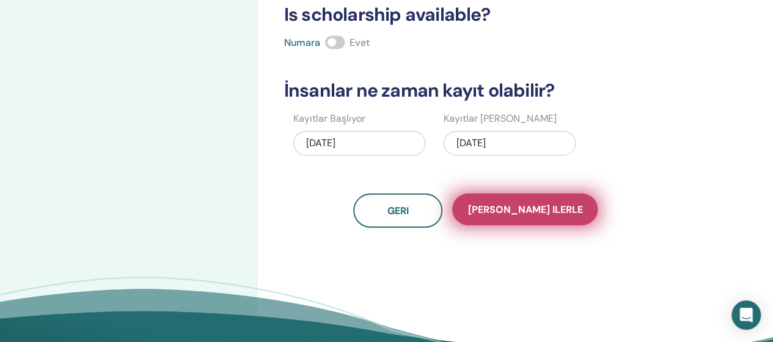
type input "****"
click at [533, 208] on span "Kaydet ilerle" at bounding box center [524, 209] width 115 height 13
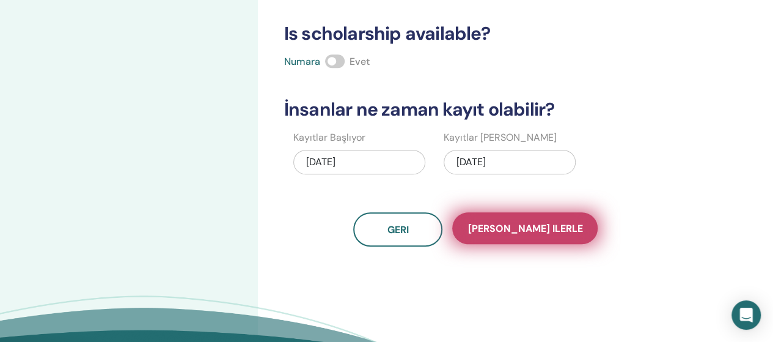
scroll to position [209, 0]
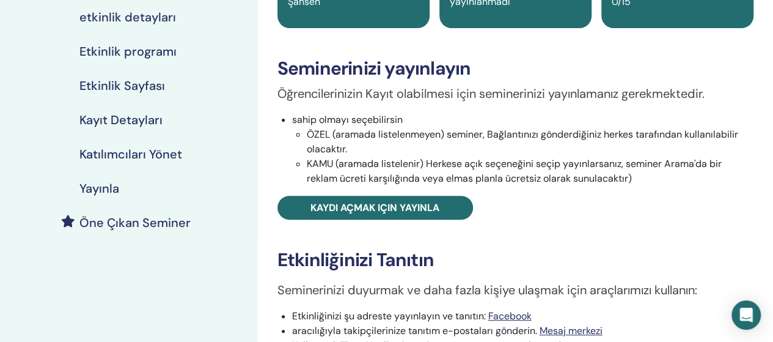
scroll to position [148, 0]
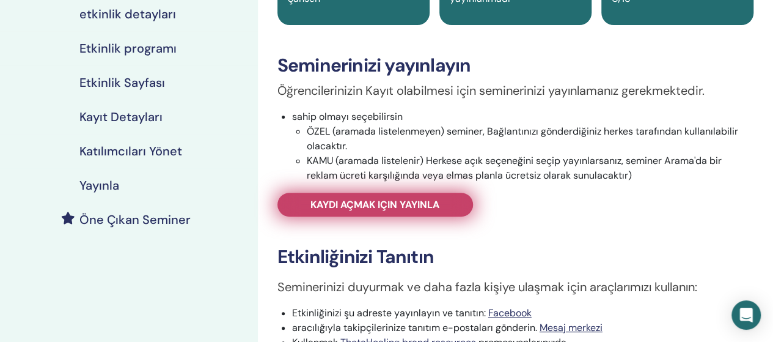
click at [430, 204] on span "Kaydı açmak için yayınla" at bounding box center [374, 204] width 129 height 13
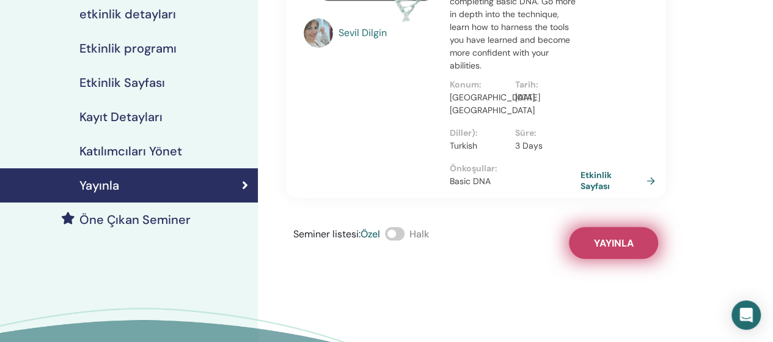
click at [631, 227] on button "Yayınla" at bounding box center [613, 243] width 89 height 32
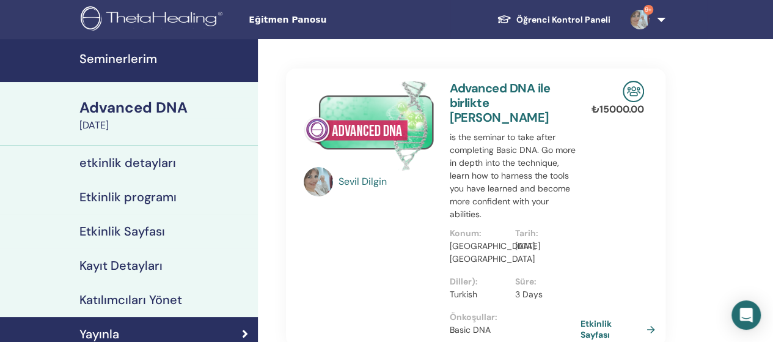
click at [136, 54] on h4 "Seminerlerim" at bounding box center [164, 58] width 171 height 15
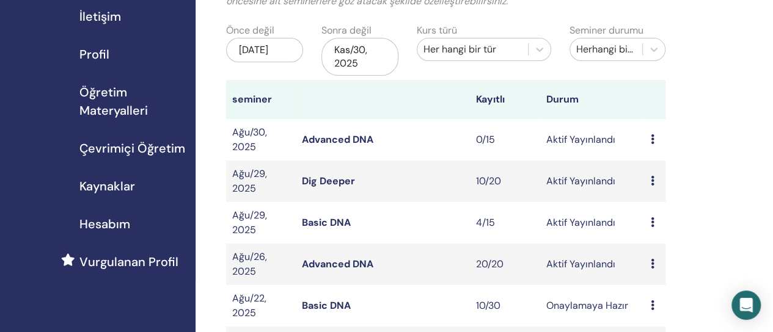
scroll to position [117, 0]
click at [321, 219] on link "Basic DNA" at bounding box center [326, 222] width 49 height 13
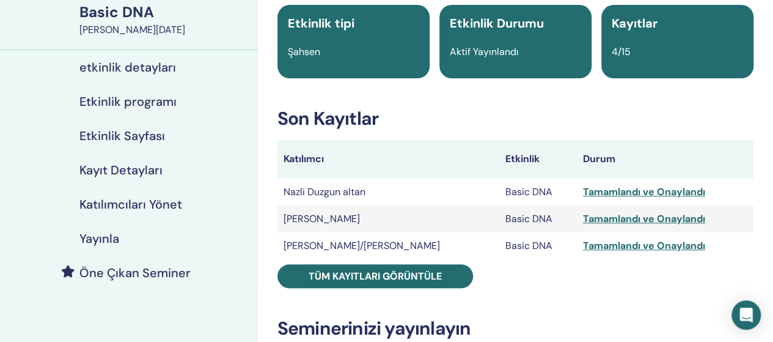
scroll to position [87, 0]
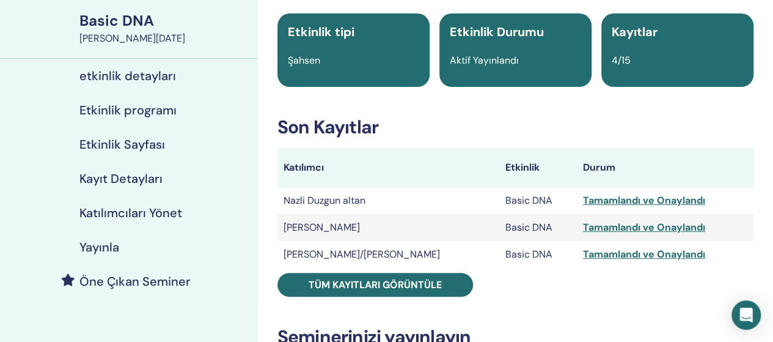
click at [152, 108] on h4 "Etkinlik programı" at bounding box center [127, 110] width 97 height 15
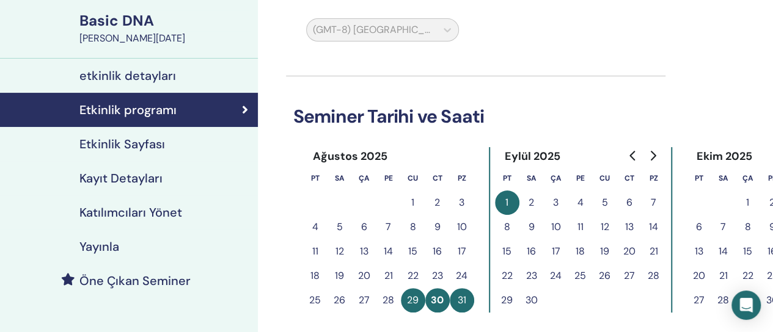
click at [143, 78] on h4 "etkinlik detayları" at bounding box center [127, 75] width 97 height 15
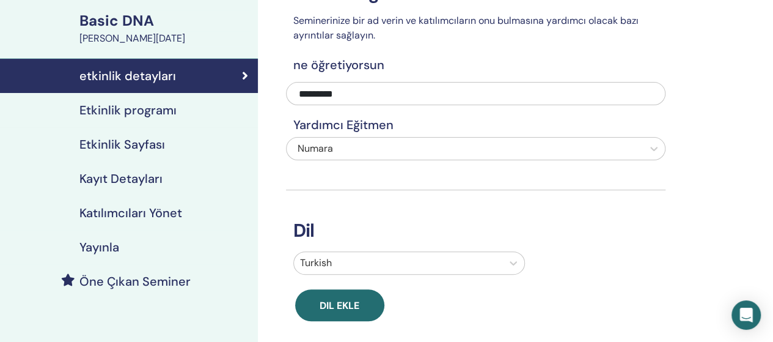
click at [137, 180] on h4 "Kayıt Detayları" at bounding box center [120, 178] width 83 height 15
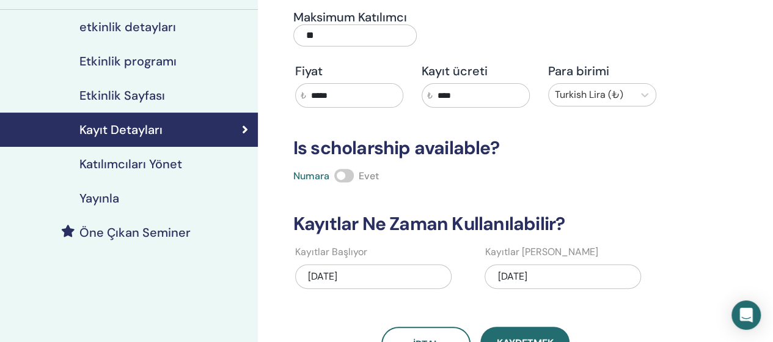
scroll to position [114, 0]
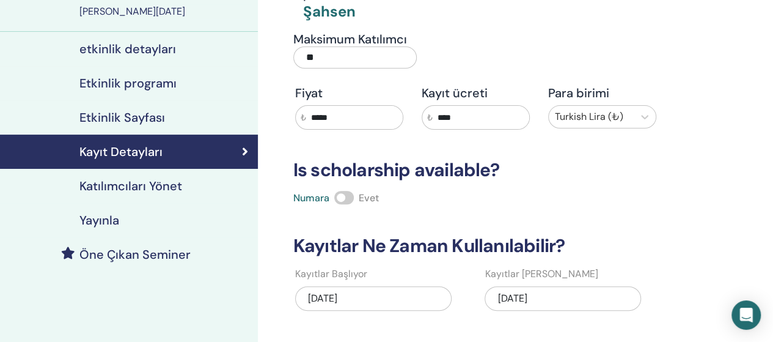
click at [103, 217] on h4 "Yayınla" at bounding box center [99, 220] width 40 height 15
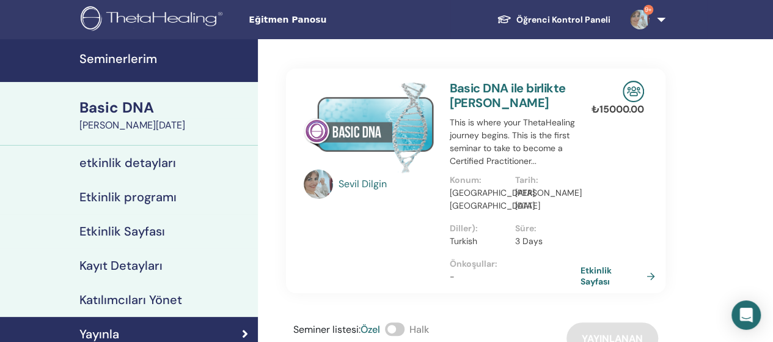
click at [697, 205] on div "Sevil Dilgin Basic DNA ile birlikte Sevil Dilgin This is where your ThetaHealin…" at bounding box center [515, 282] width 515 height 486
click at [149, 58] on h4 "Seminerlerim" at bounding box center [164, 58] width 171 height 15
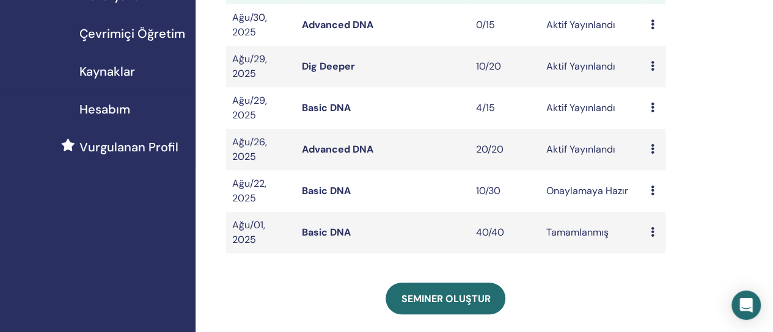
scroll to position [224, 0]
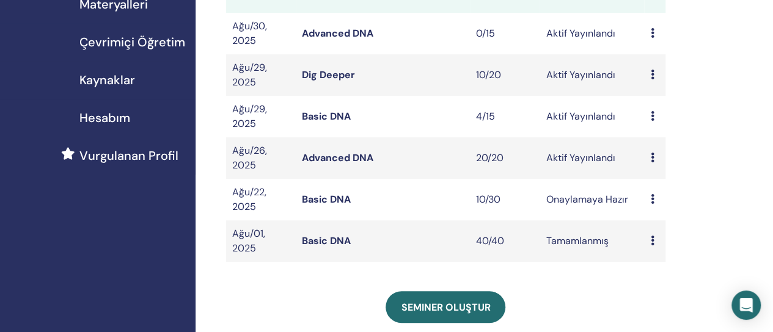
click at [338, 195] on link "Basic DNA" at bounding box center [326, 199] width 49 height 13
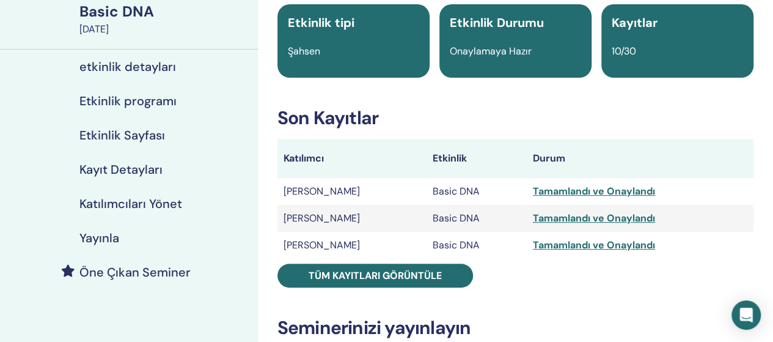
scroll to position [97, 0]
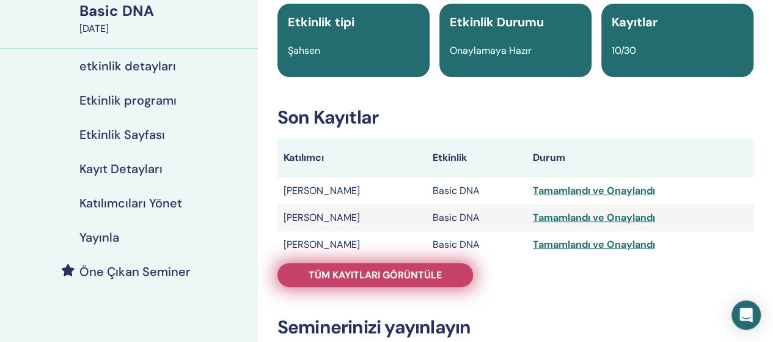
click at [393, 275] on span "Tüm kayıtları görüntüle" at bounding box center [375, 274] width 133 height 13
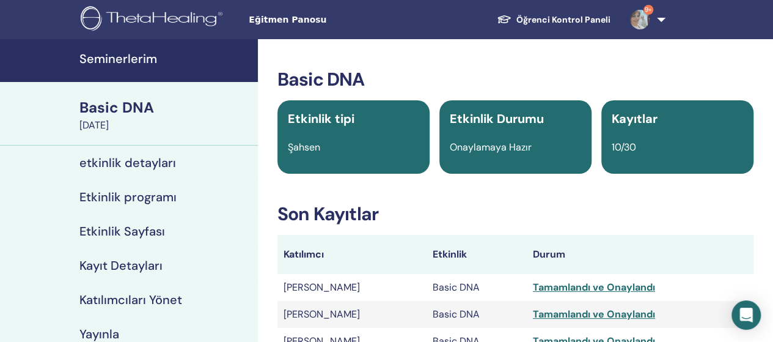
click at [122, 65] on h4 "Seminerlerim" at bounding box center [164, 58] width 171 height 15
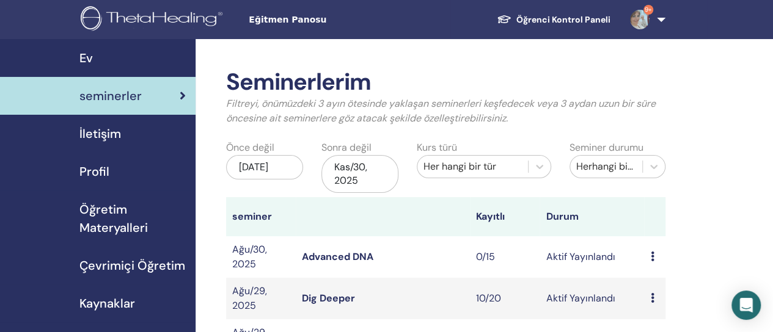
click at [657, 15] on link "9+" at bounding box center [645, 19] width 50 height 39
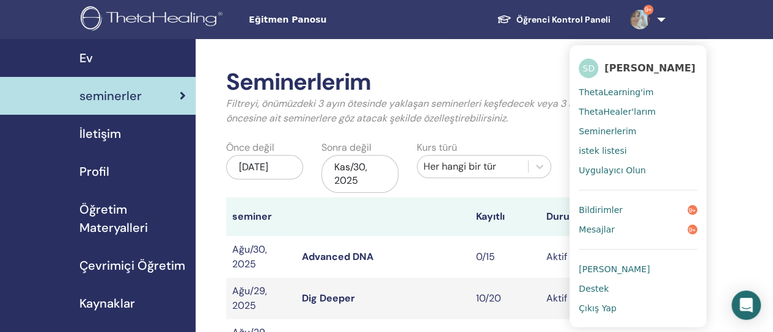
click at [623, 233] on link "Mesajlar 9+" at bounding box center [638, 230] width 119 height 20
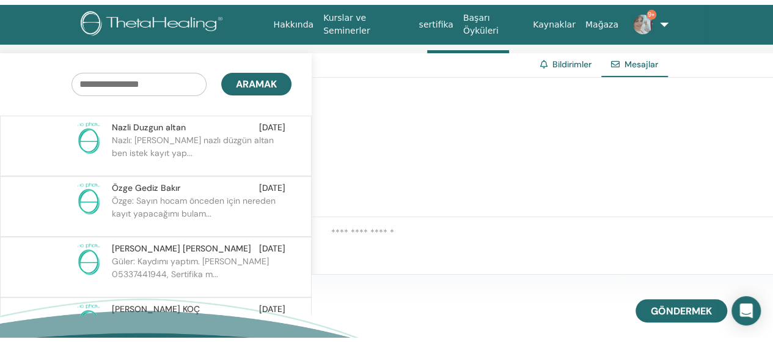
scroll to position [51, 0]
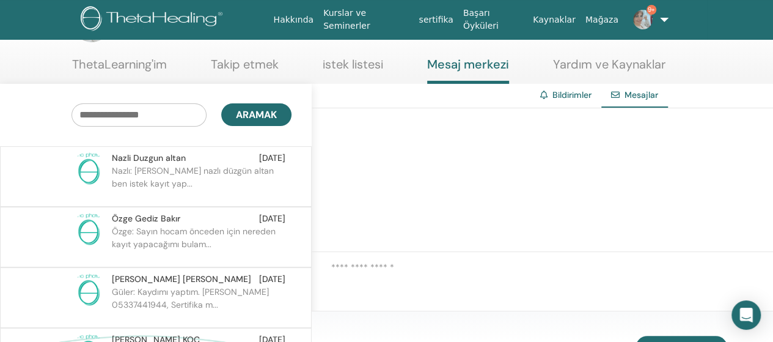
click at [172, 169] on font "Nazlı: [PERSON_NAME] nazlı düzgün altan ben istek kayıt yap..." at bounding box center [193, 177] width 162 height 24
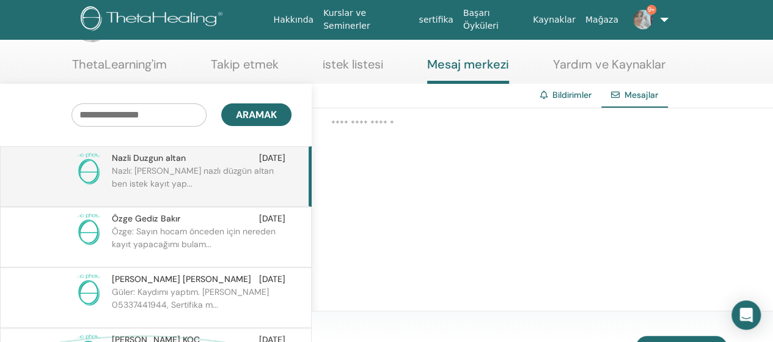
click at [201, 233] on font "Özge: Sayın hocam önceden için nereden kayıt yapacağımı bulam..." at bounding box center [194, 237] width 164 height 24
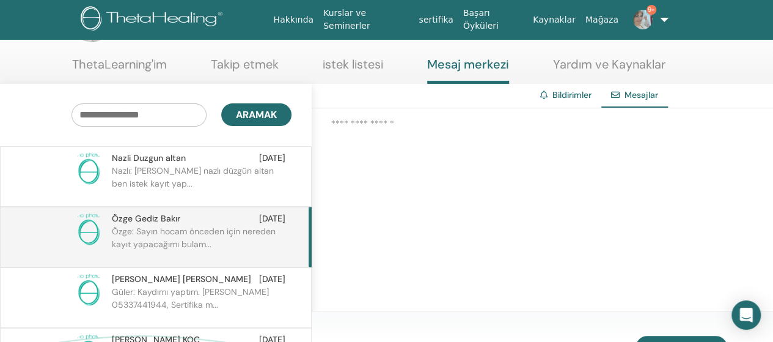
click at [345, 65] on font "istek listesi" at bounding box center [353, 64] width 60 height 16
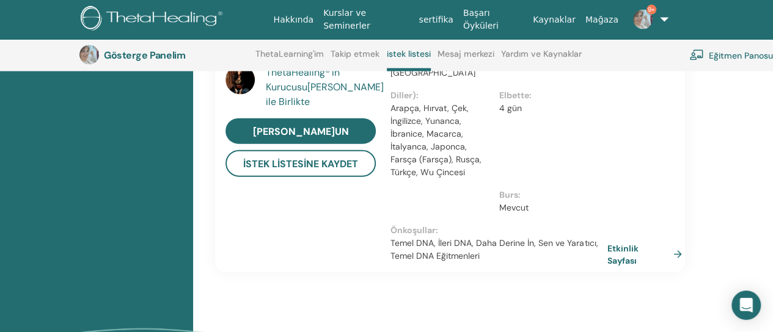
scroll to position [1344, 0]
